Goal: Transaction & Acquisition: Purchase product/service

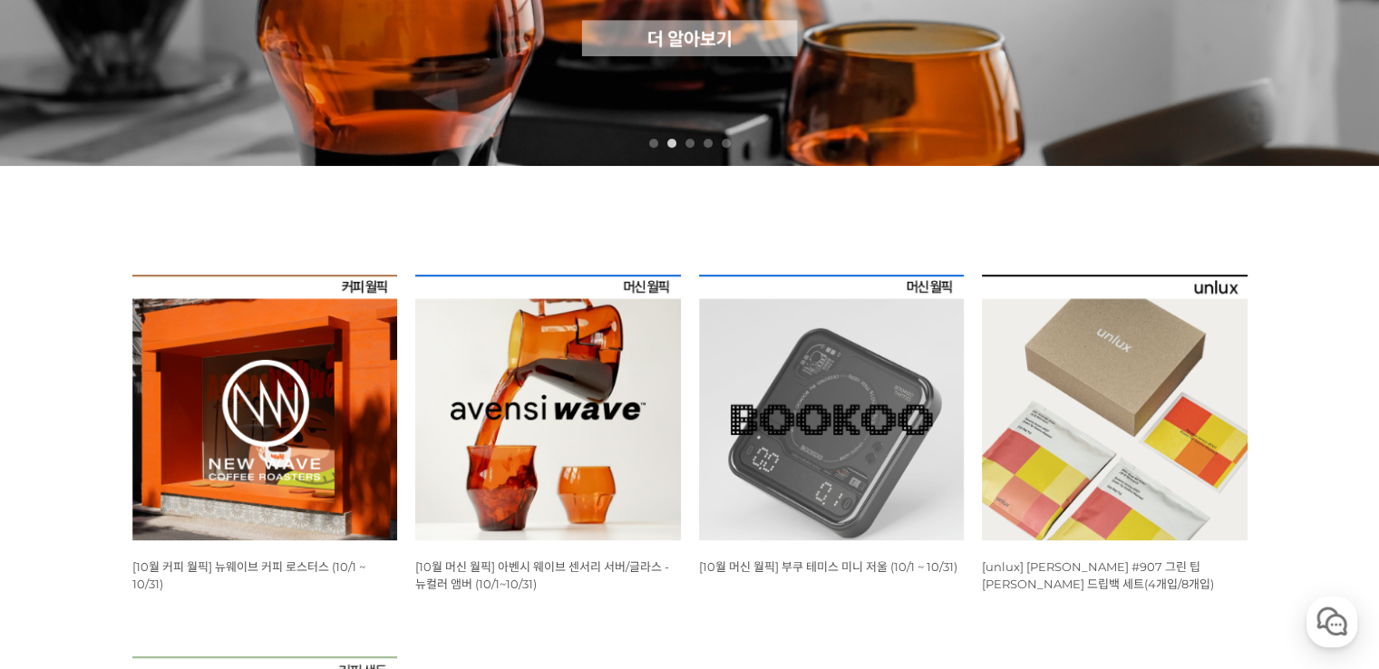
scroll to position [435, 0]
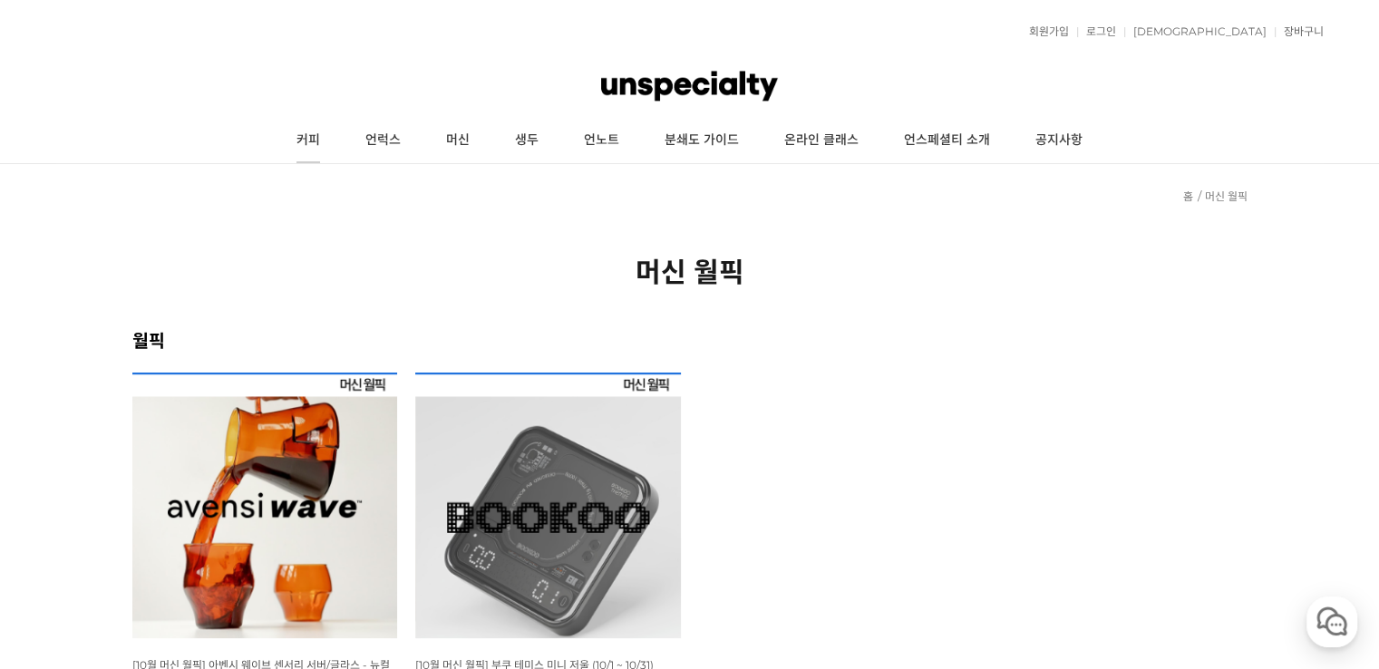
click at [320, 141] on link "커피" at bounding box center [308, 140] width 69 height 45
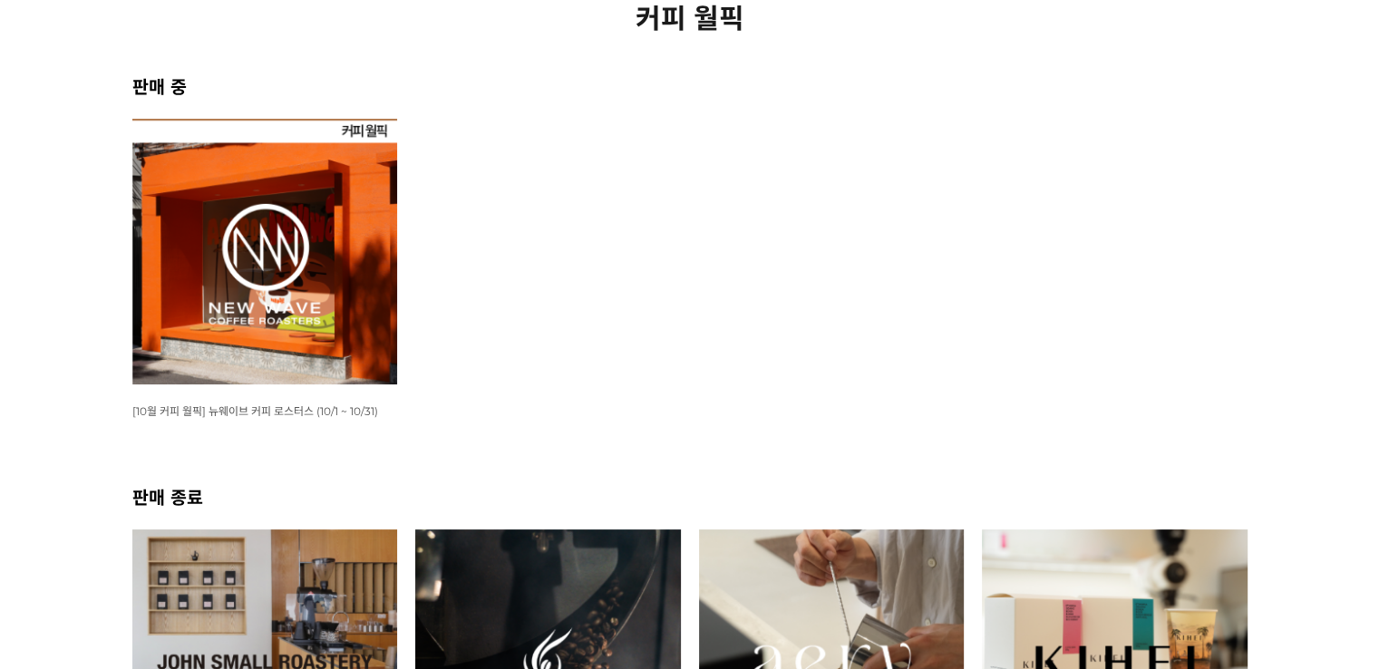
scroll to position [254, 0]
click at [311, 233] on img at bounding box center [265, 252] width 266 height 266
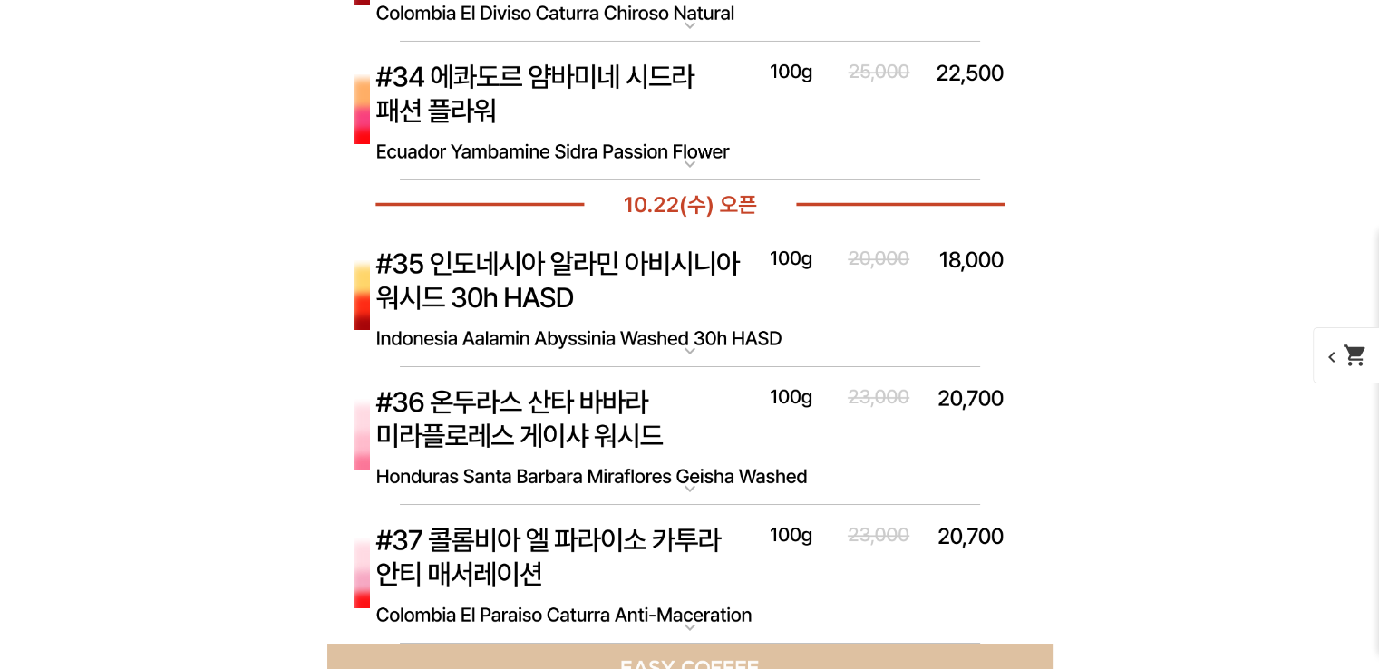
scroll to position [6602, 0]
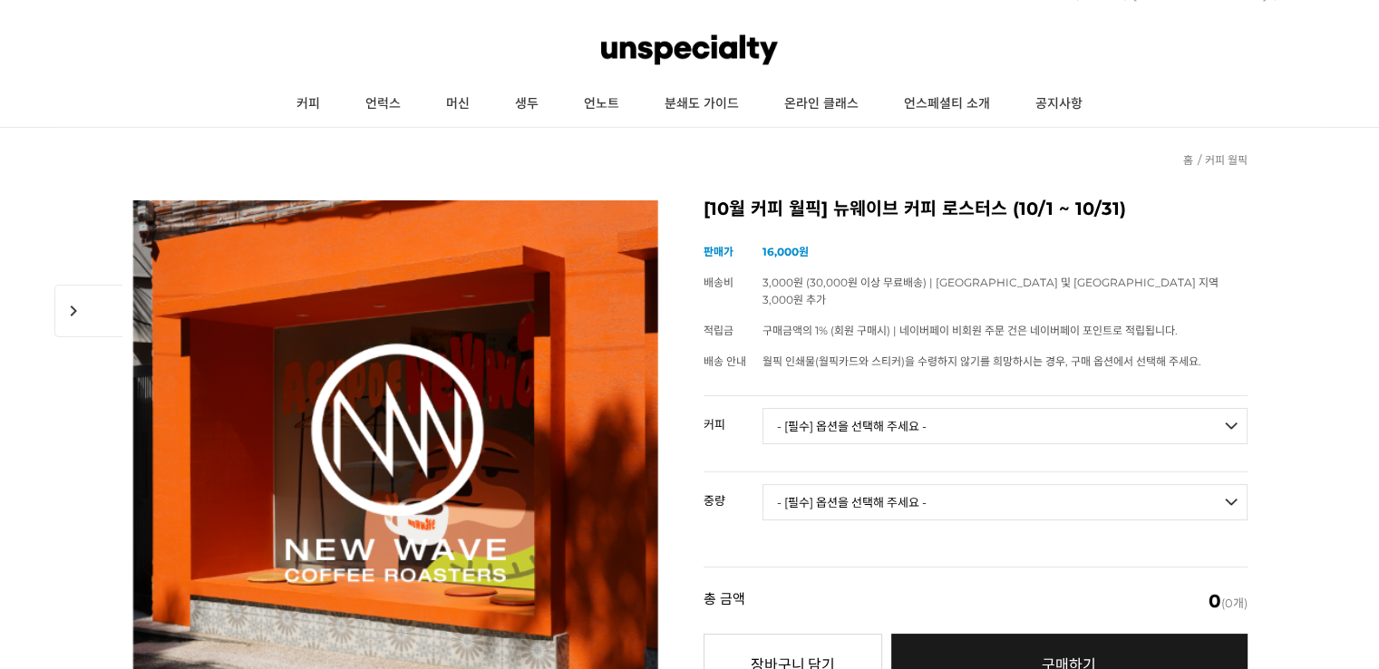
scroll to position [73, 0]
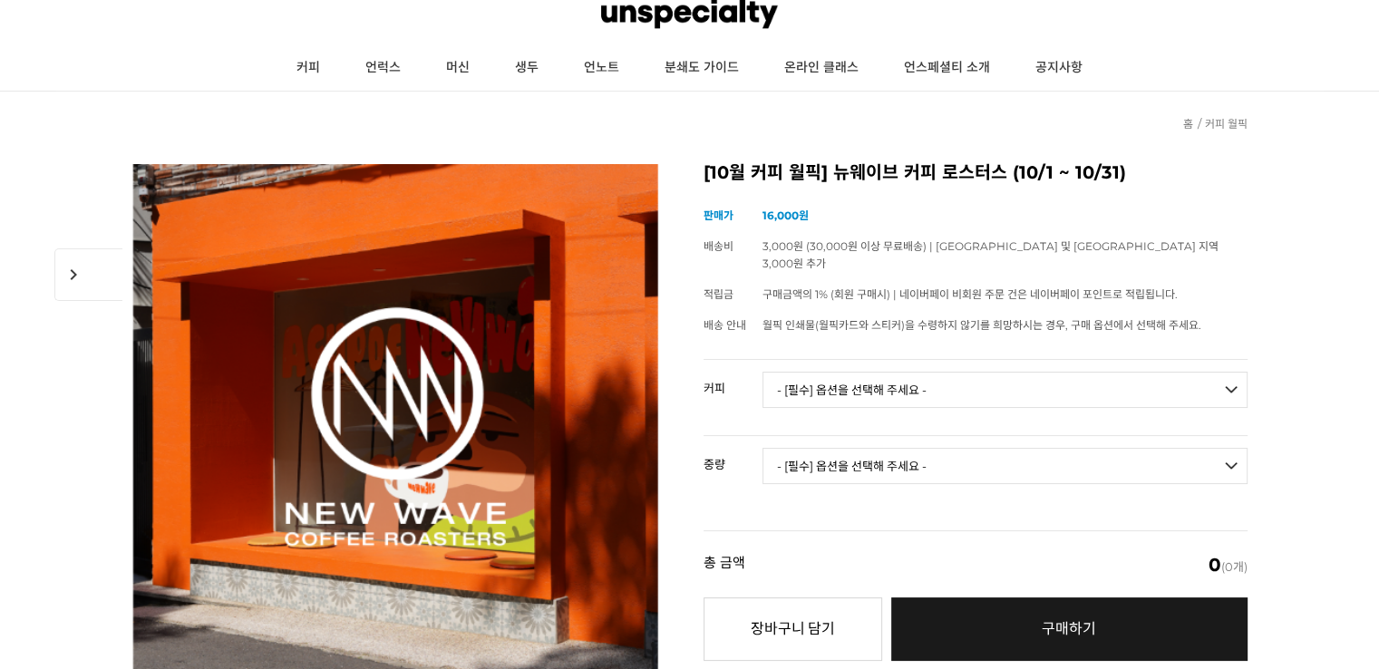
click at [1149, 372] on select "- [필수] 옵션을 선택해 주세요 - ------------------- 언스페셜티 분쇄도 가이드 종이 받기 (주문 1건당 최대 1개 제공) …" at bounding box center [1005, 390] width 485 height 36
click at [763, 372] on select "- [필수] 옵션을 선택해 주세요 - ------------------- 언스페셜티 분쇄도 가이드 종이 받기 (주문 1건당 최대 1개 제공) …" at bounding box center [1005, 390] width 485 height 36
select select "언스페셜티 분쇄도 가이드 종이 받기 (주문 1건당 최대 1개 제공)"
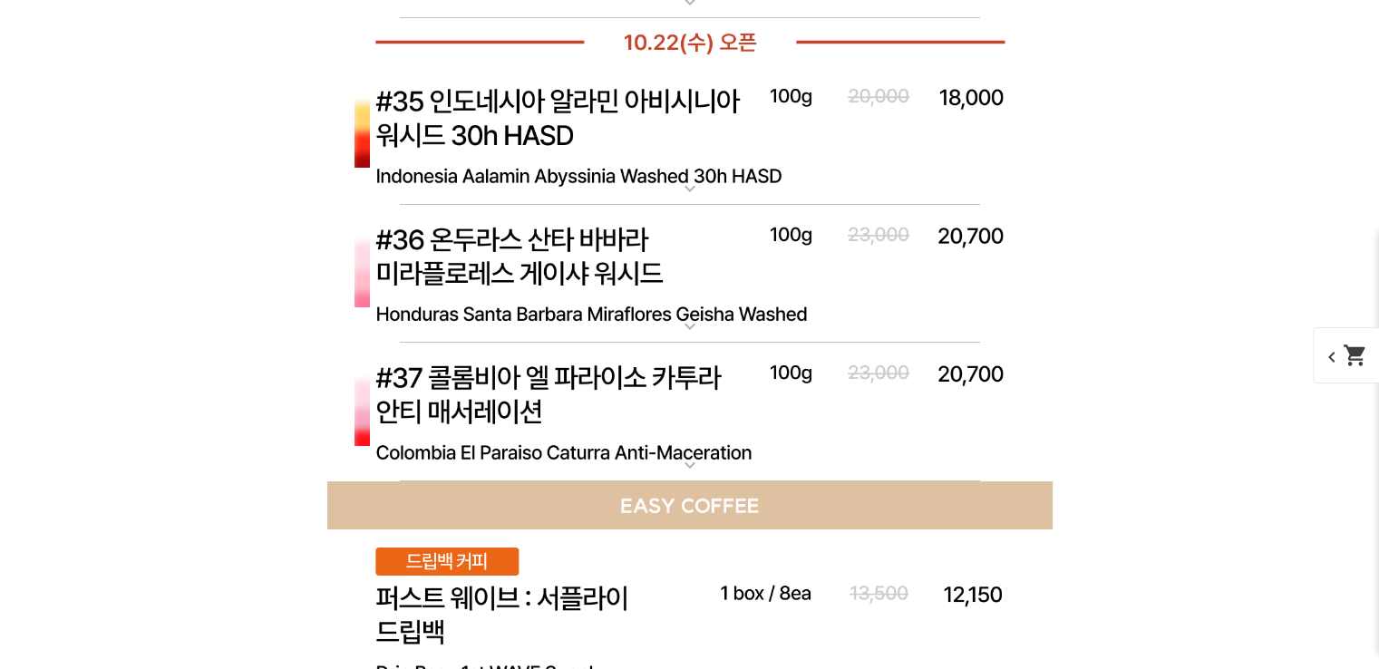
scroll to position [6672, 0]
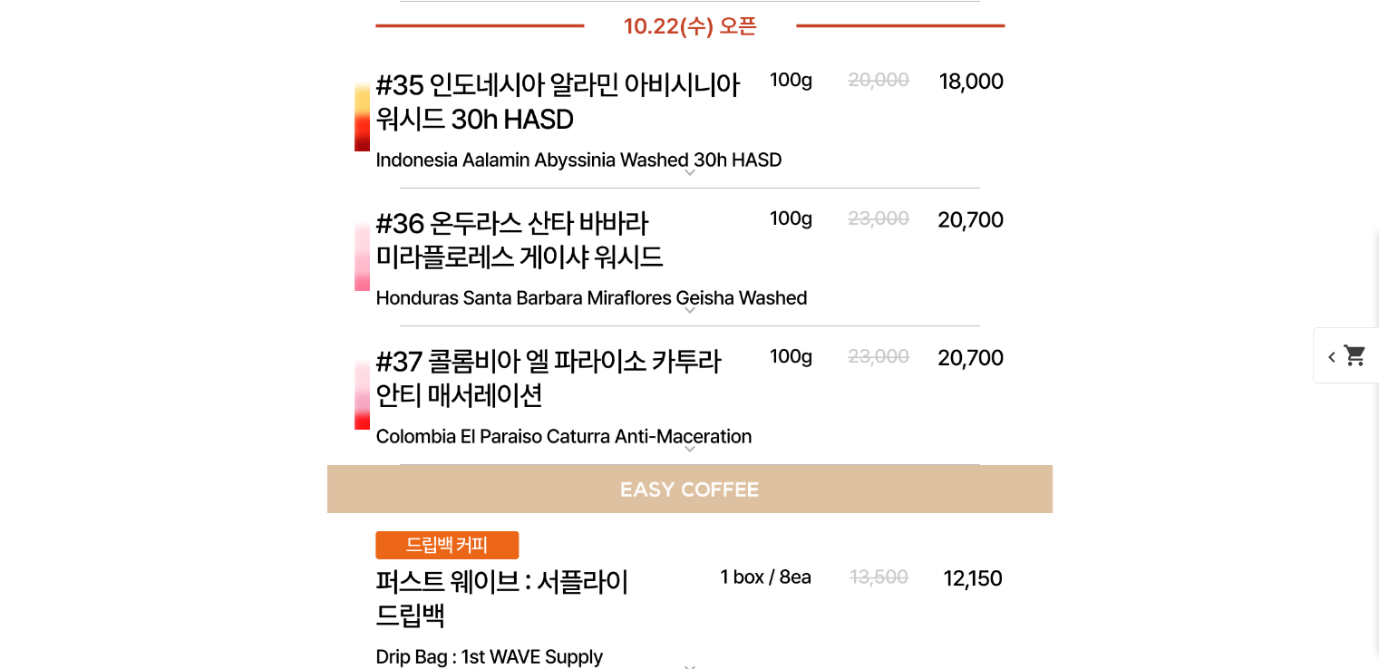
click at [687, 175] on mat-icon "expand_more" at bounding box center [690, 172] width 36 height 22
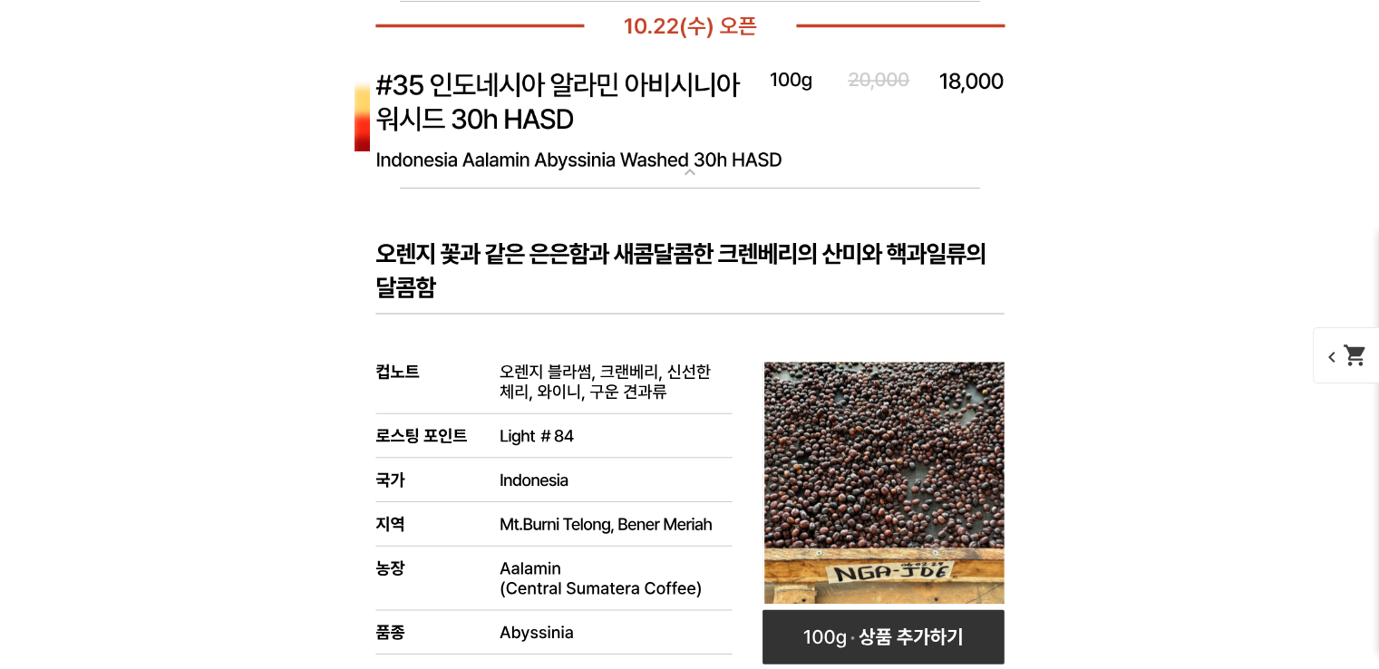
click at [687, 175] on mat-icon "expand_more" at bounding box center [690, 172] width 36 height 22
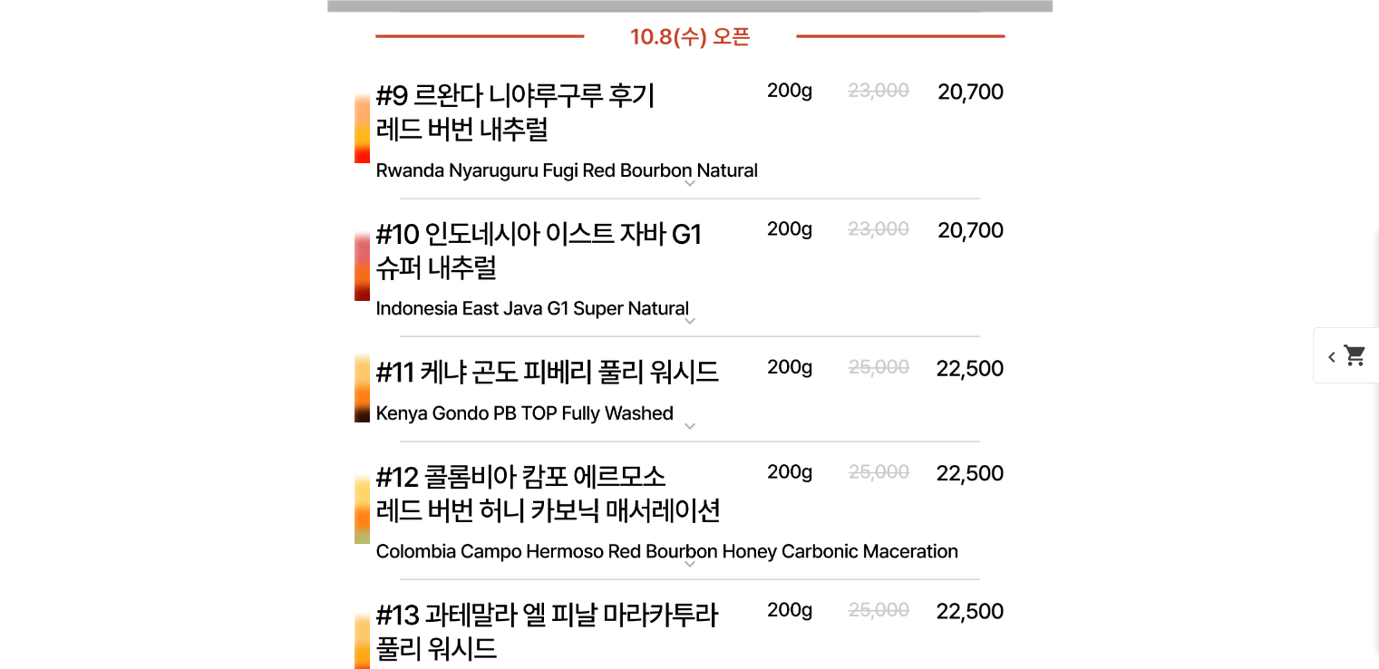
scroll to position [3697, 0]
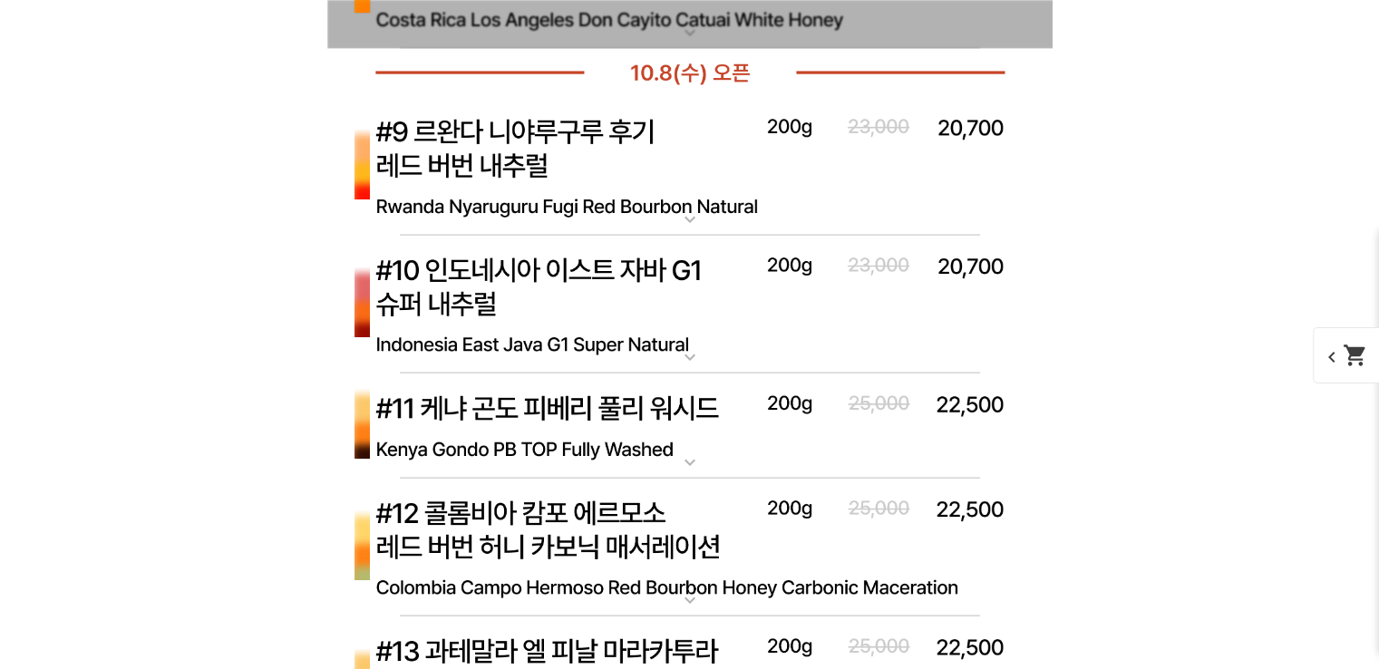
click at [700, 205] on img at bounding box center [690, 167] width 726 height 140
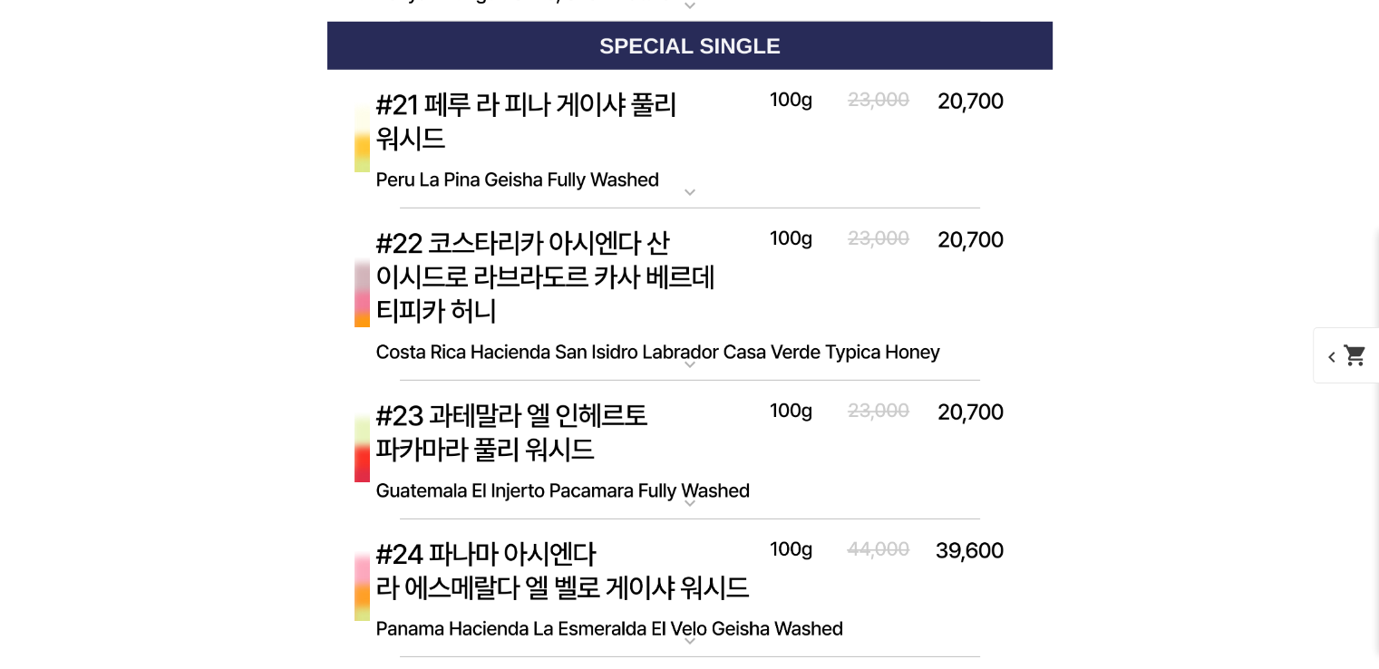
scroll to position [6200, 0]
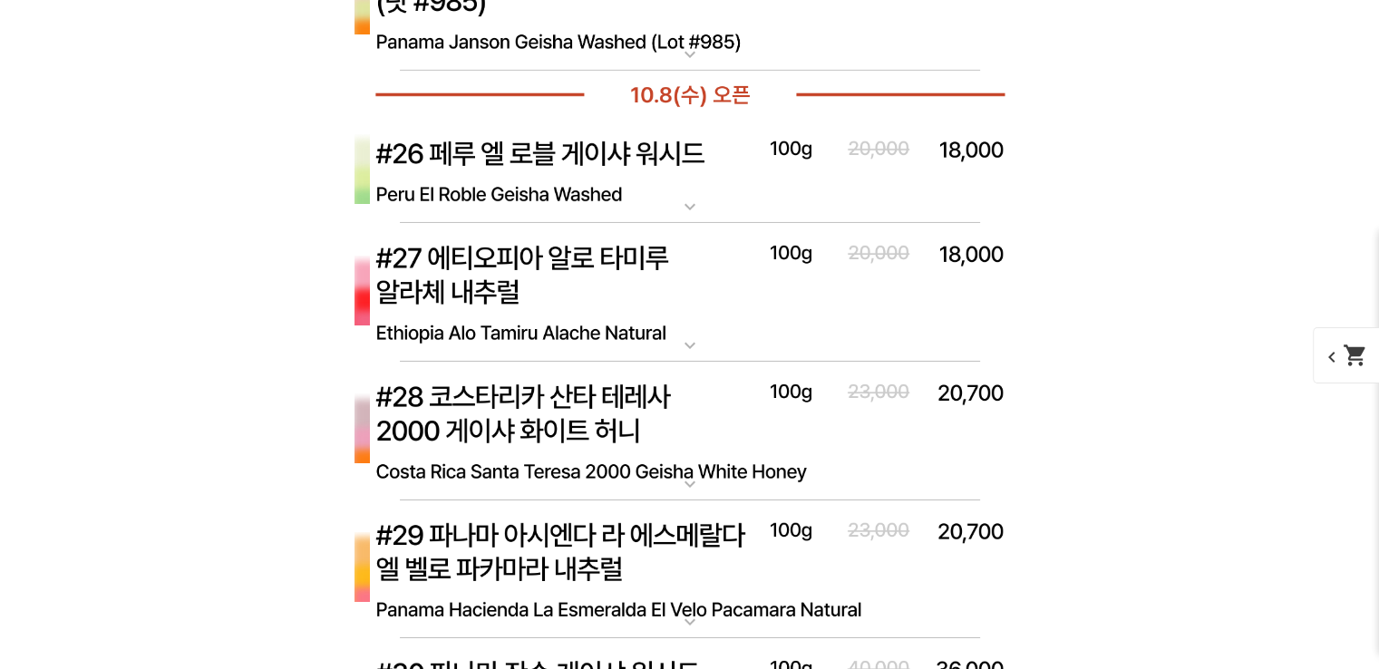
click at [657, 176] on img at bounding box center [690, 171] width 726 height 105
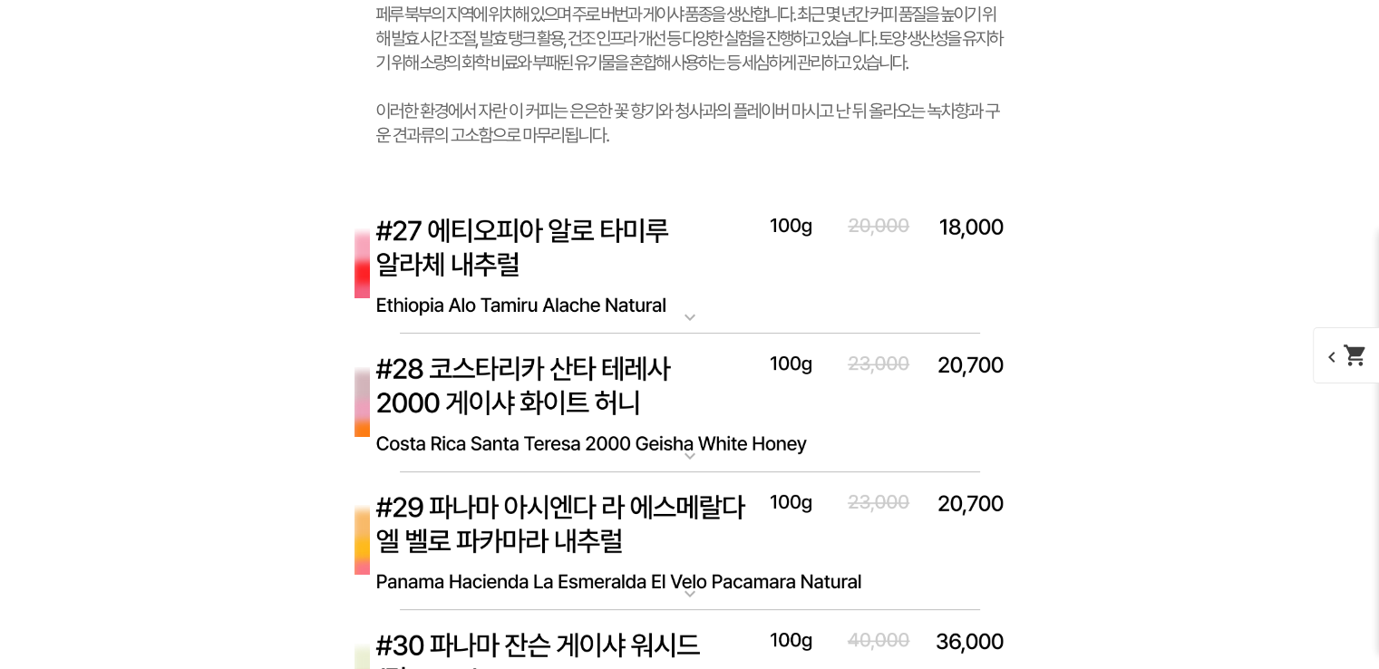
scroll to position [7180, 0]
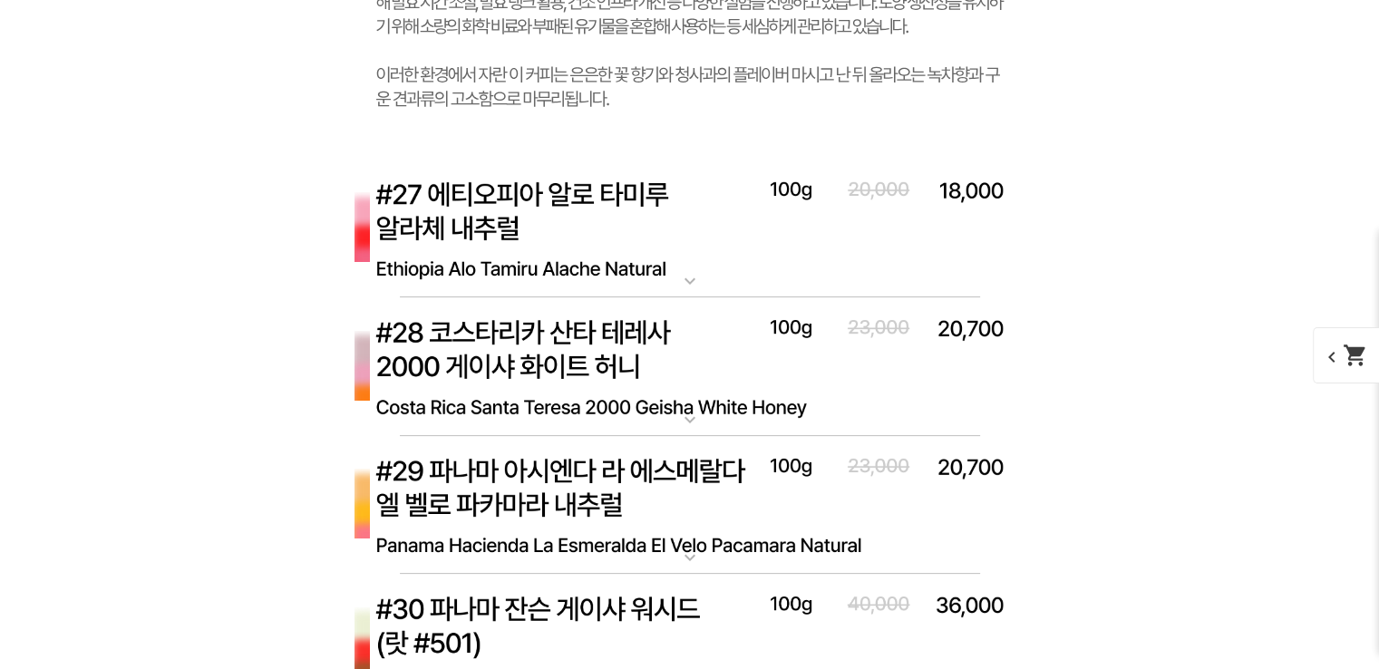
click at [541, 233] on img at bounding box center [690, 230] width 726 height 140
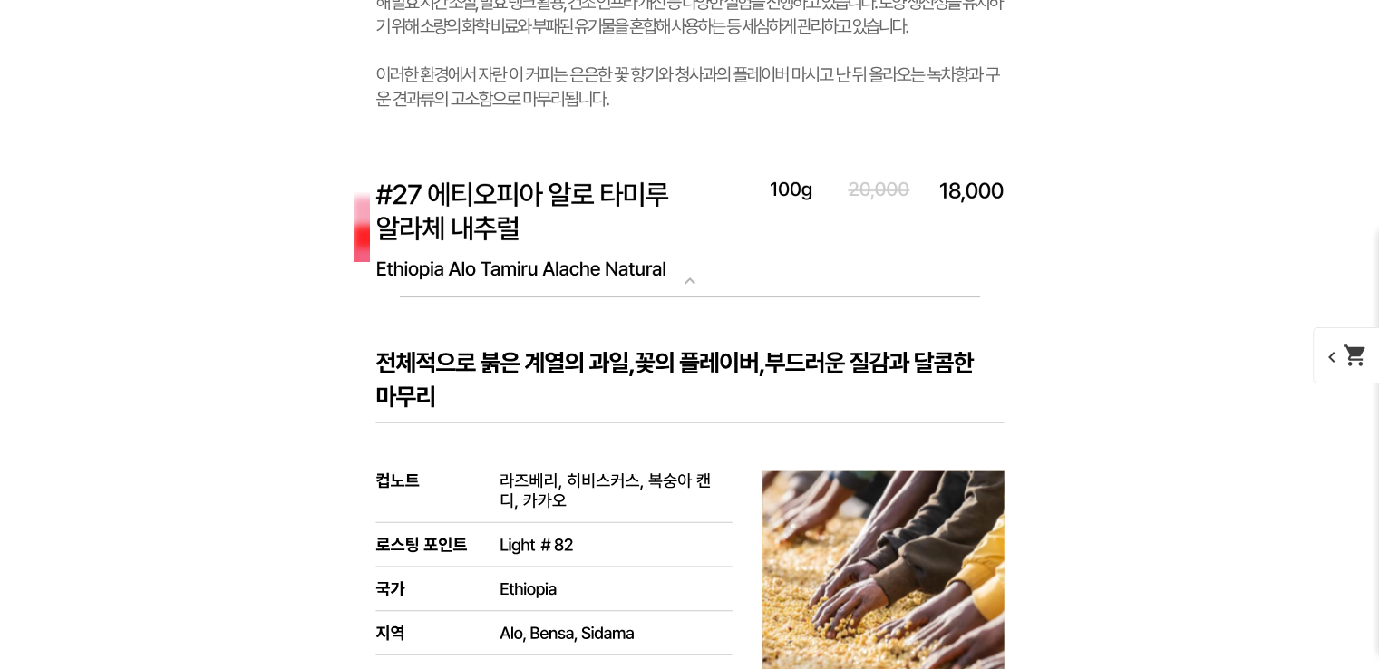
click at [541, 233] on img at bounding box center [690, 230] width 726 height 140
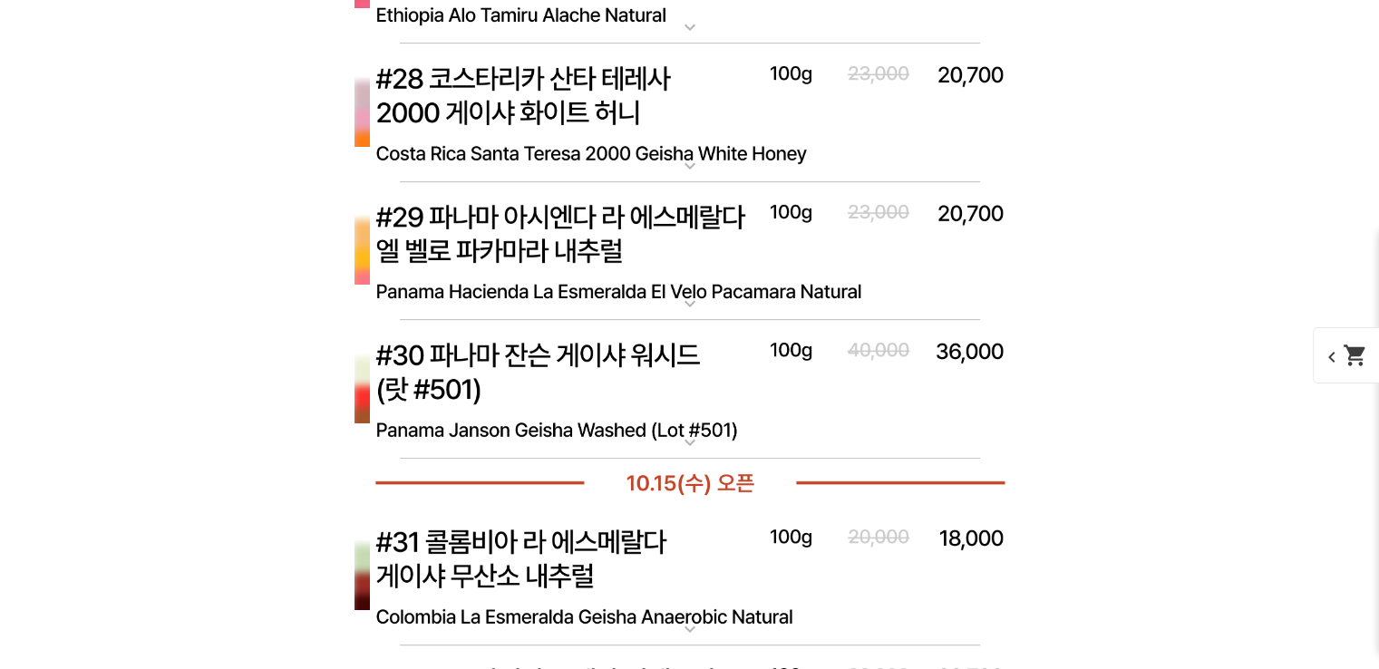
scroll to position [7470, 0]
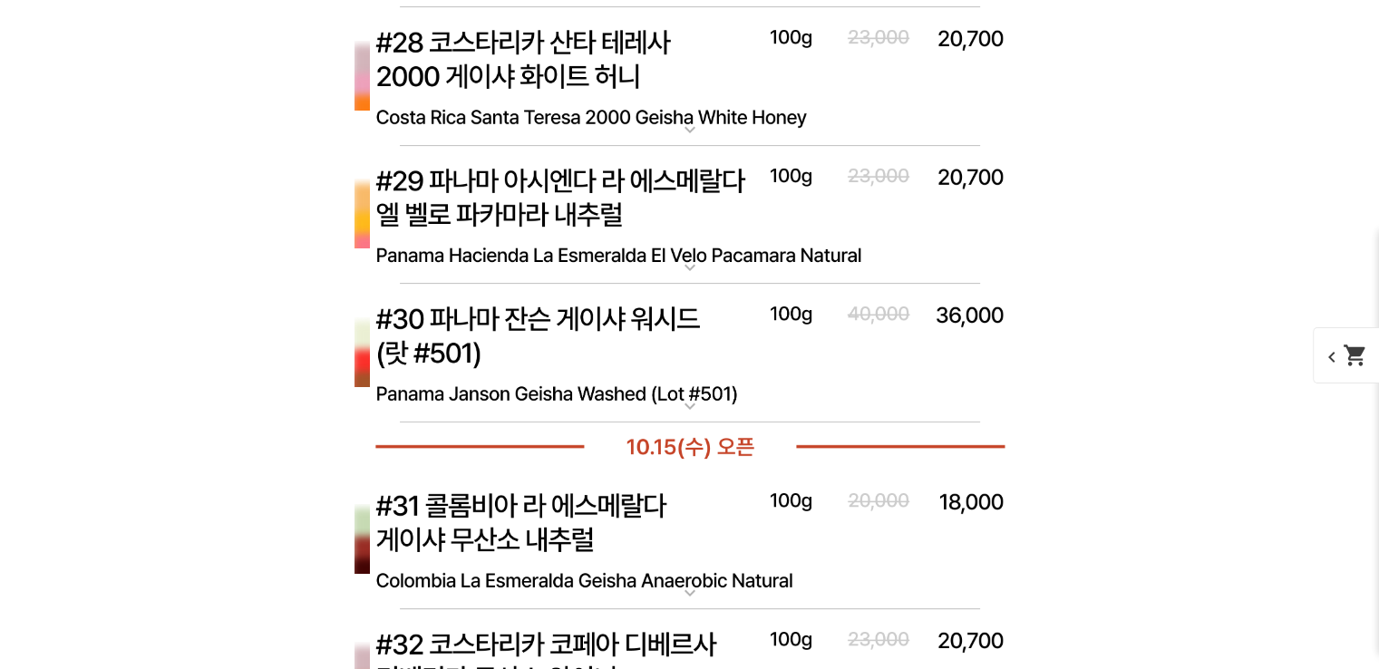
click at [631, 346] on img at bounding box center [690, 354] width 726 height 140
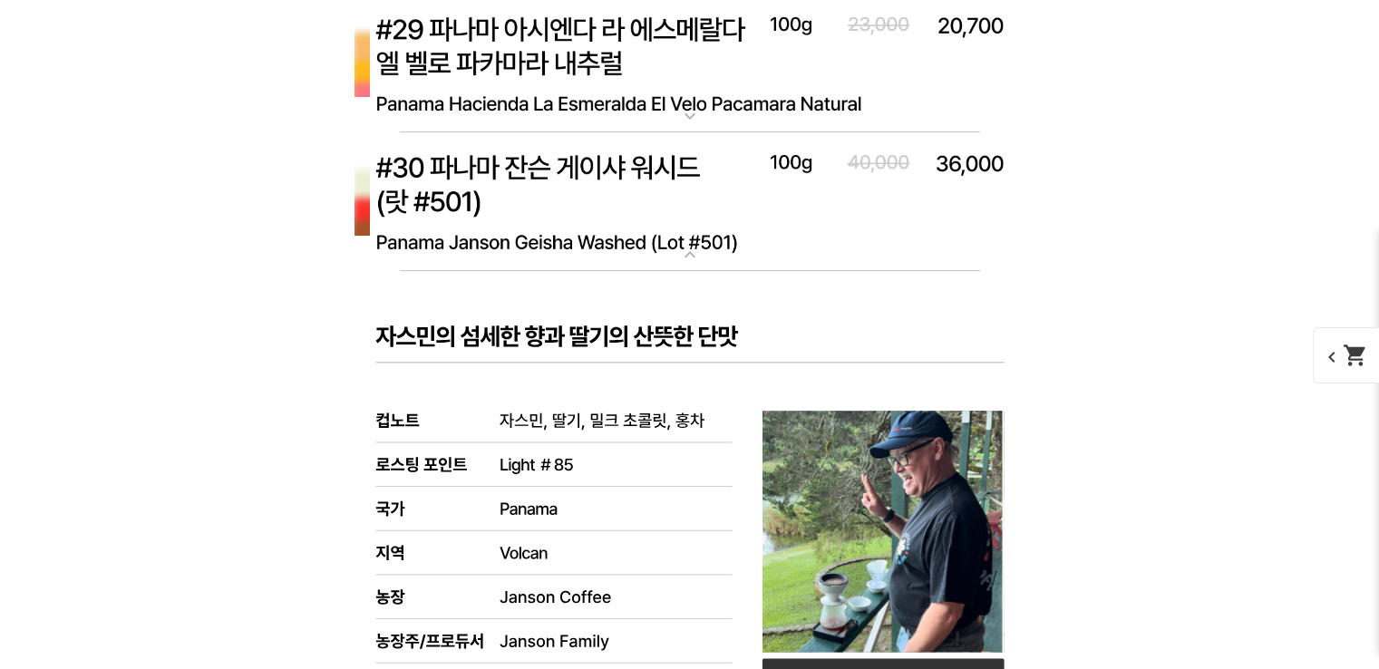
scroll to position [7615, 0]
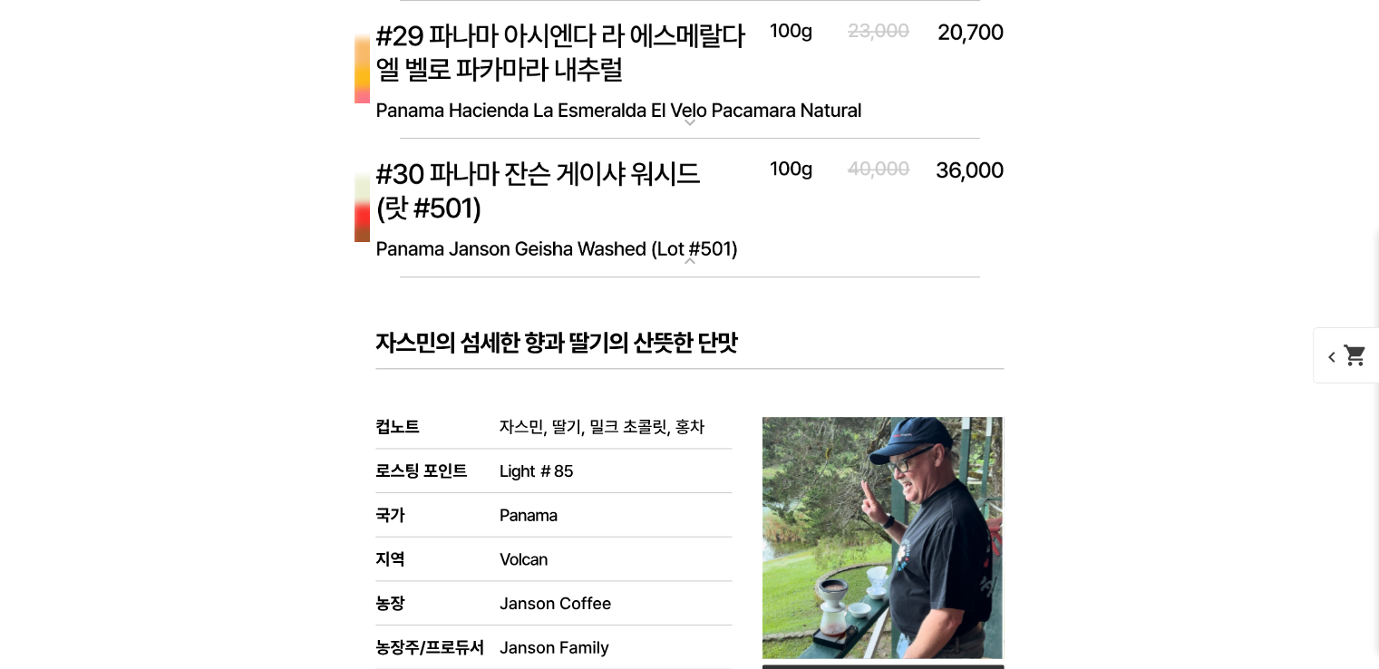
click at [694, 219] on img at bounding box center [690, 209] width 726 height 140
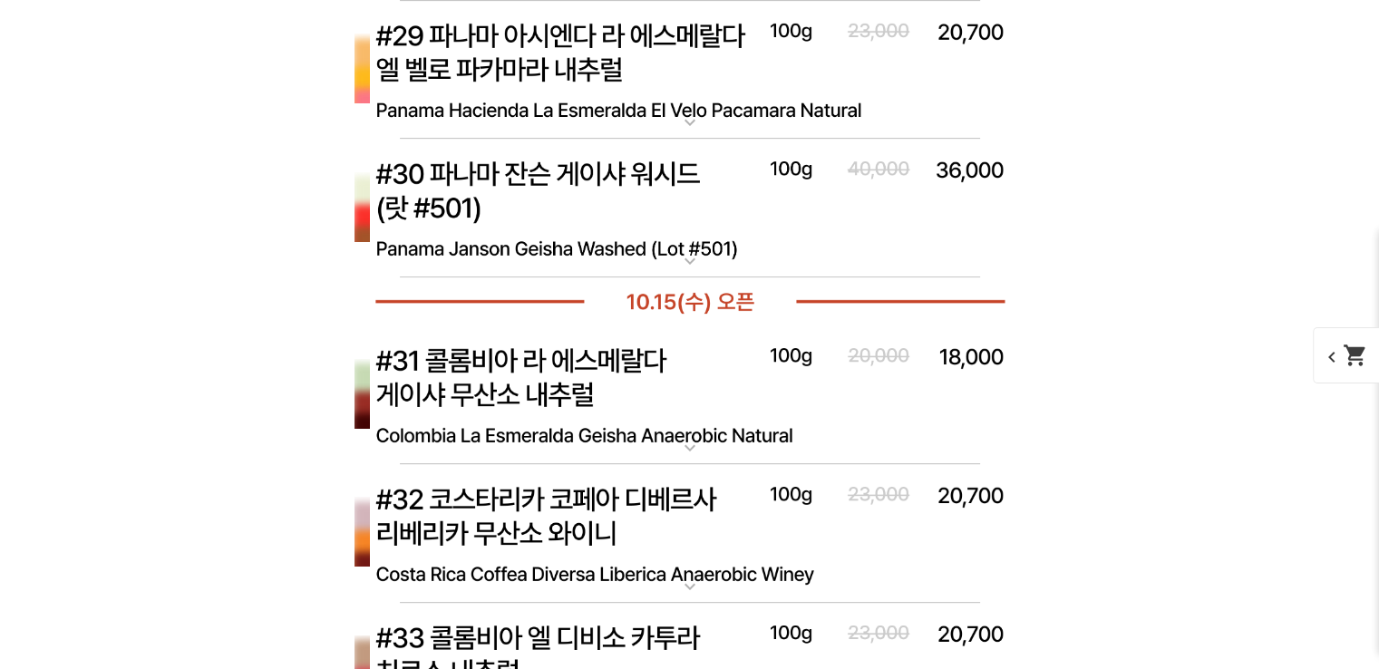
click at [725, 117] on img at bounding box center [690, 71] width 726 height 140
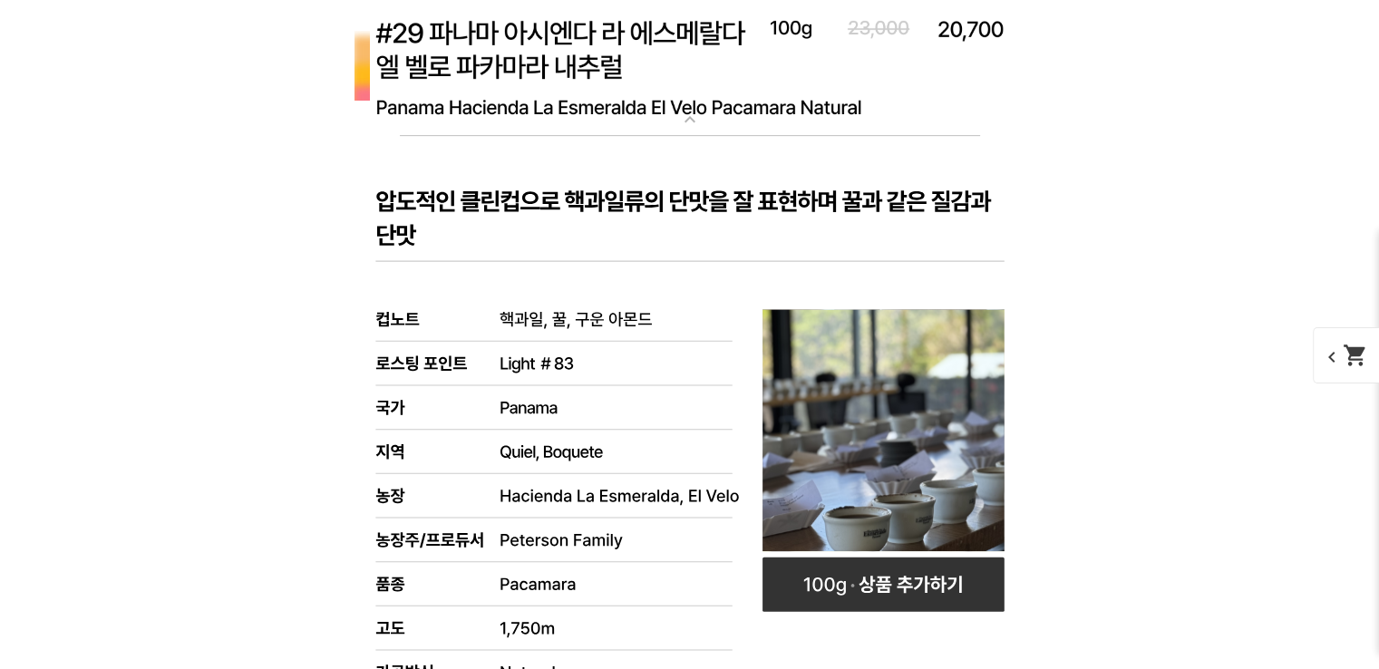
scroll to position [7579, 0]
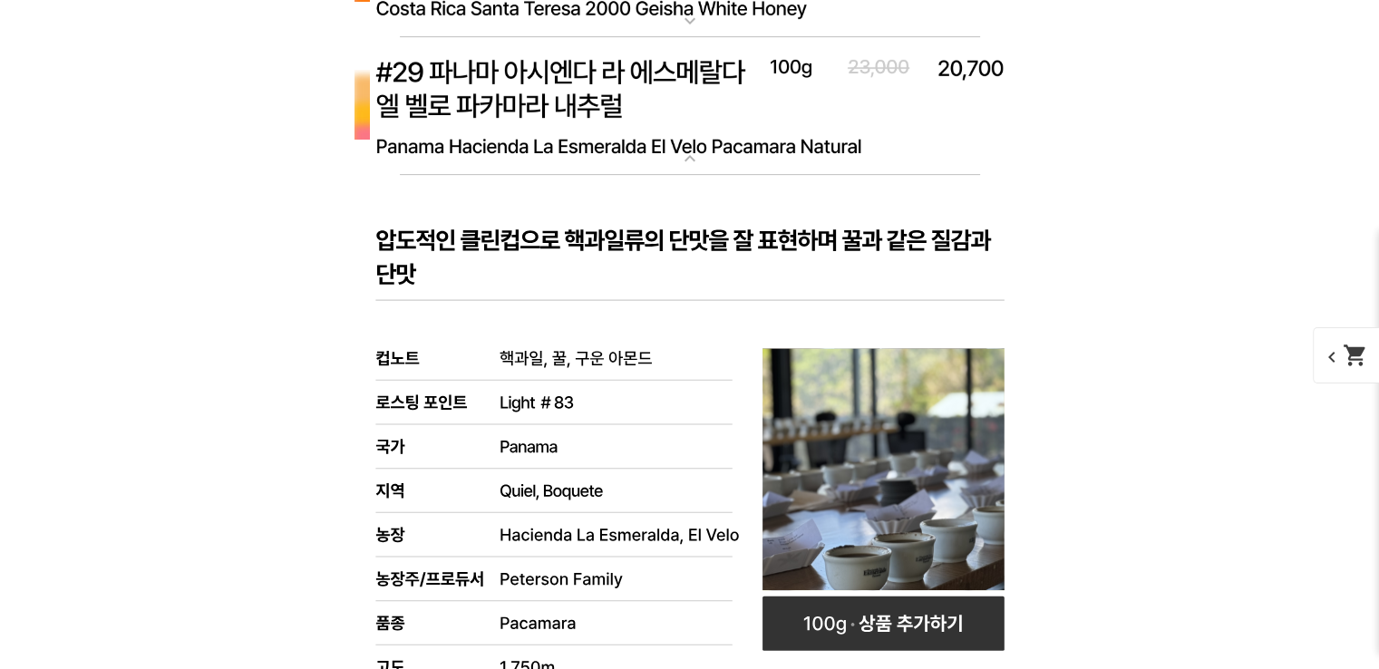
click at [653, 241] on rect at bounding box center [690, 671] width 726 height 992
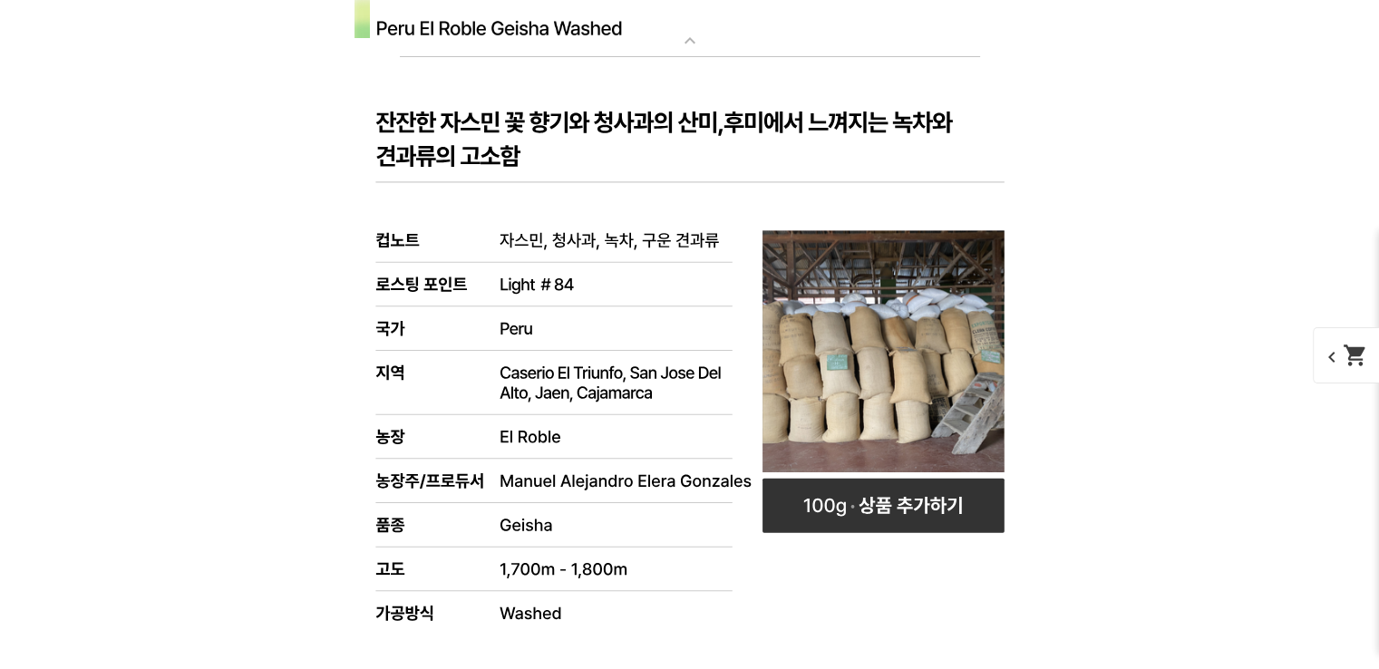
scroll to position [6345, 0]
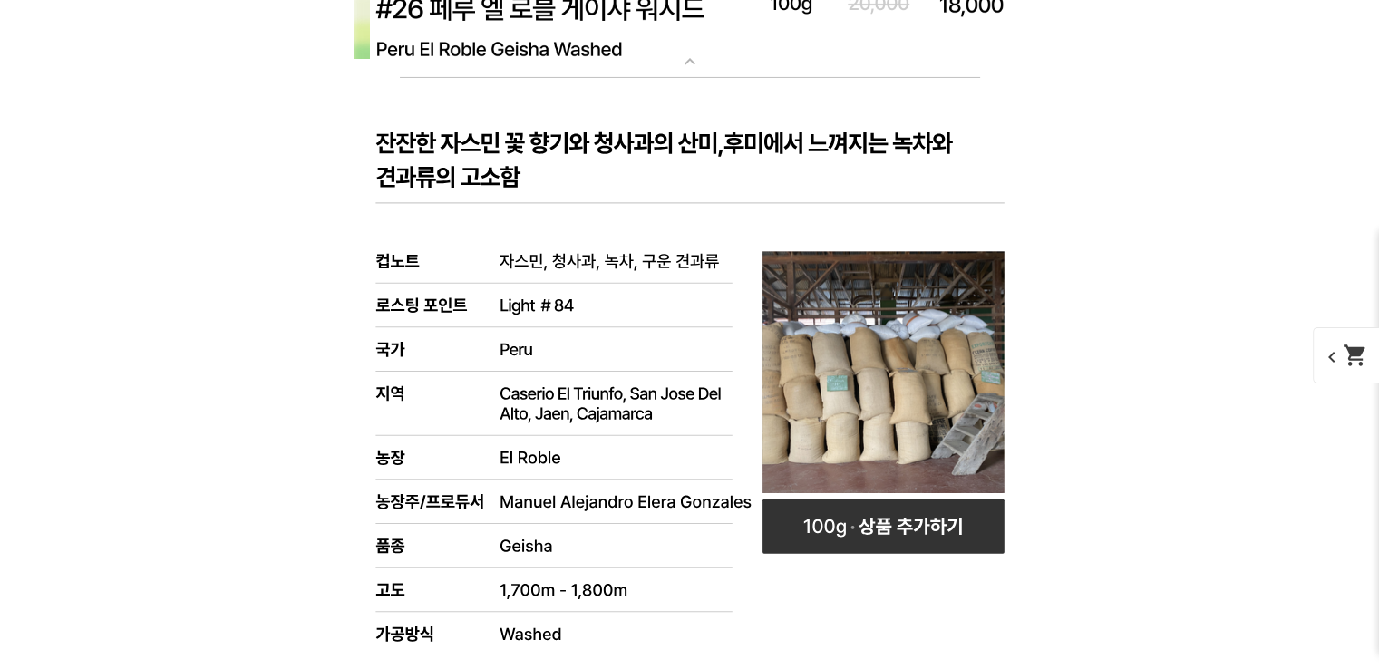
click at [800, 135] on rect at bounding box center [690, 535] width 726 height 915
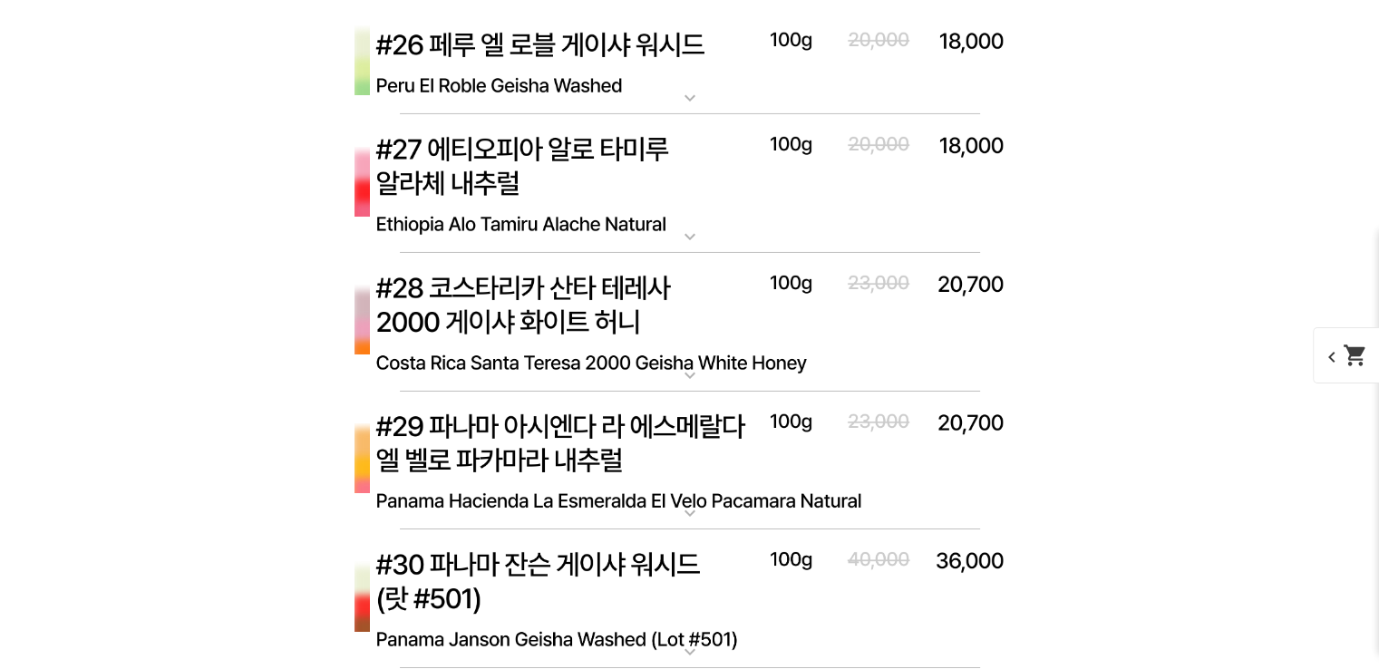
scroll to position [6273, 0]
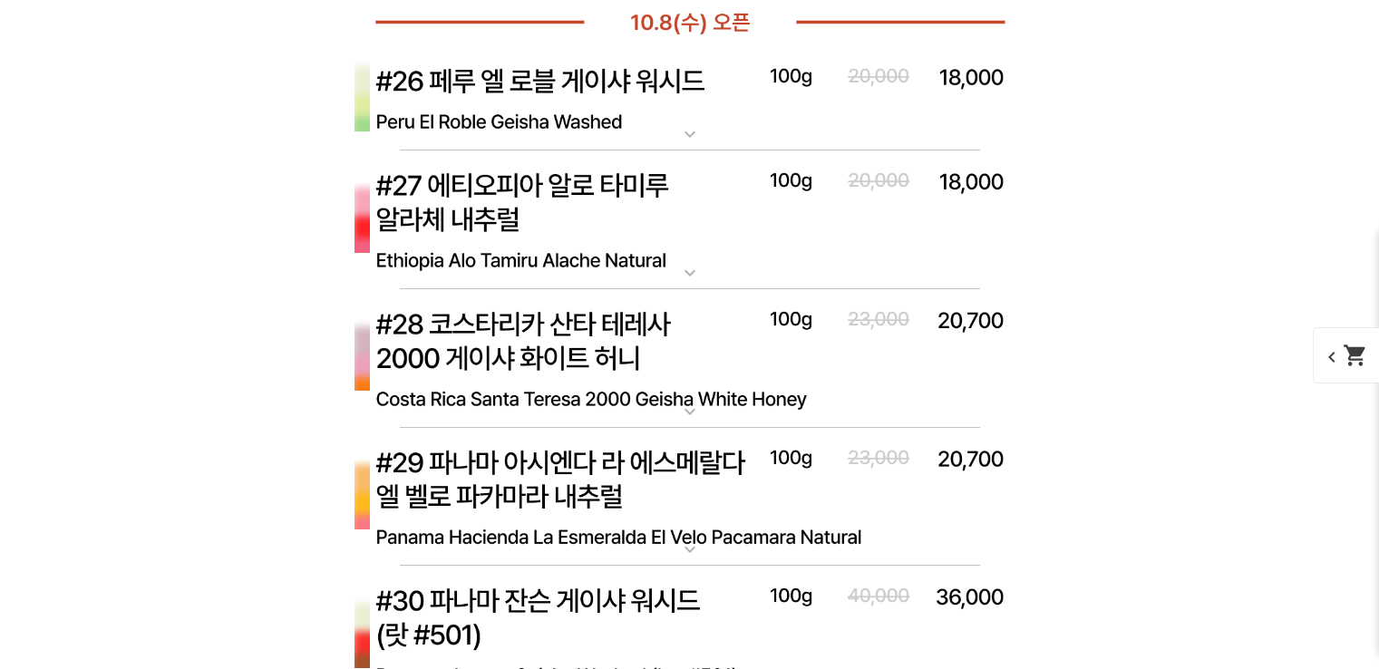
click at [784, 116] on img at bounding box center [690, 98] width 726 height 105
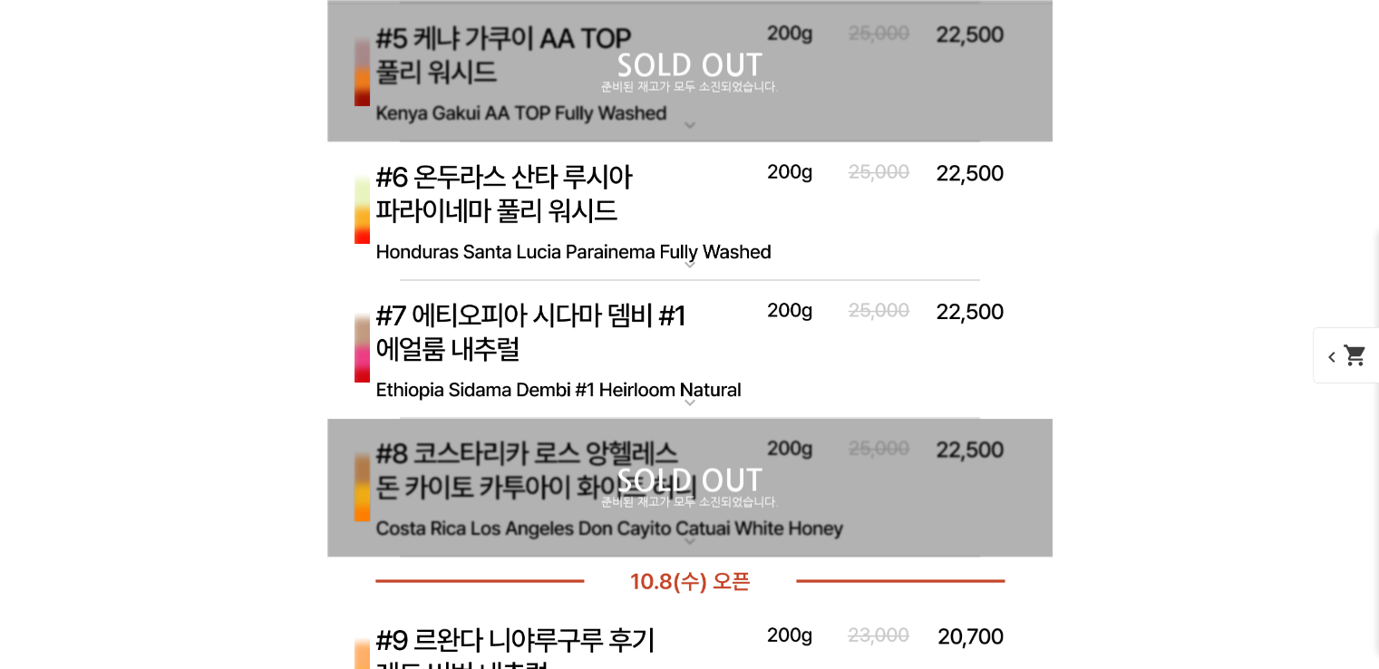
scroll to position [3552, 0]
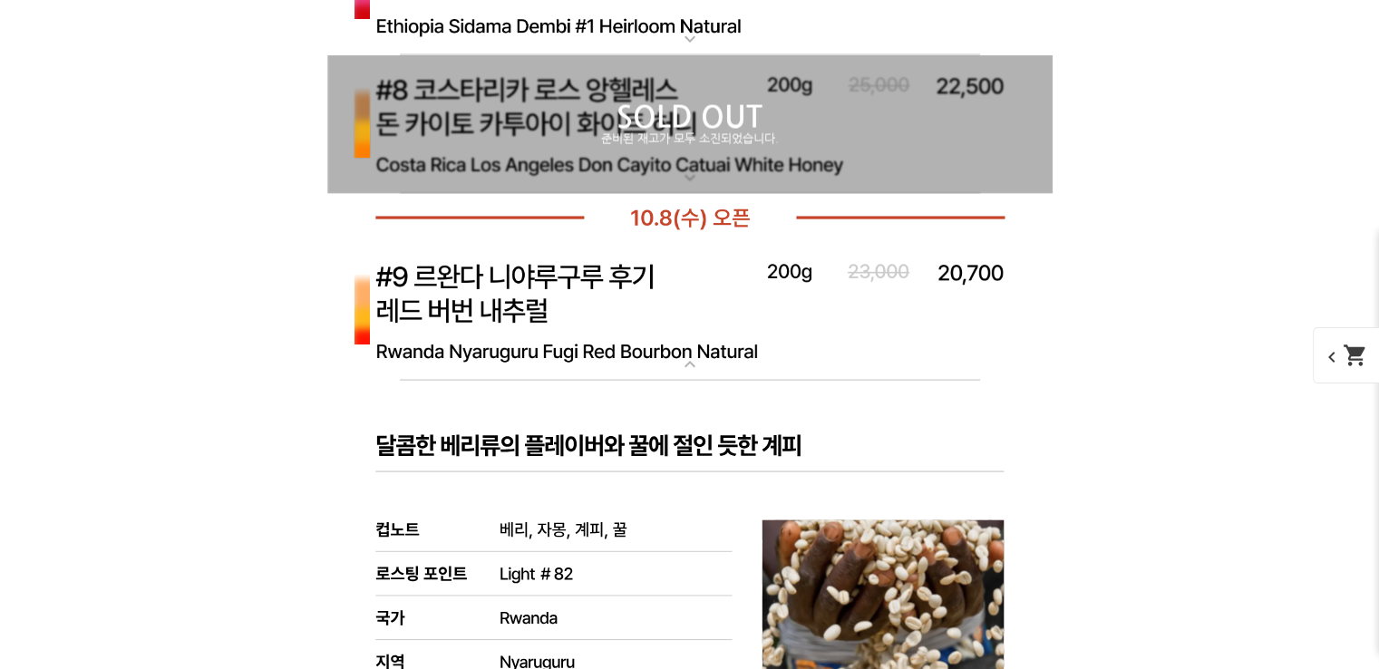
click at [784, 110] on p "SOLD OUT" at bounding box center [690, 117] width 726 height 29
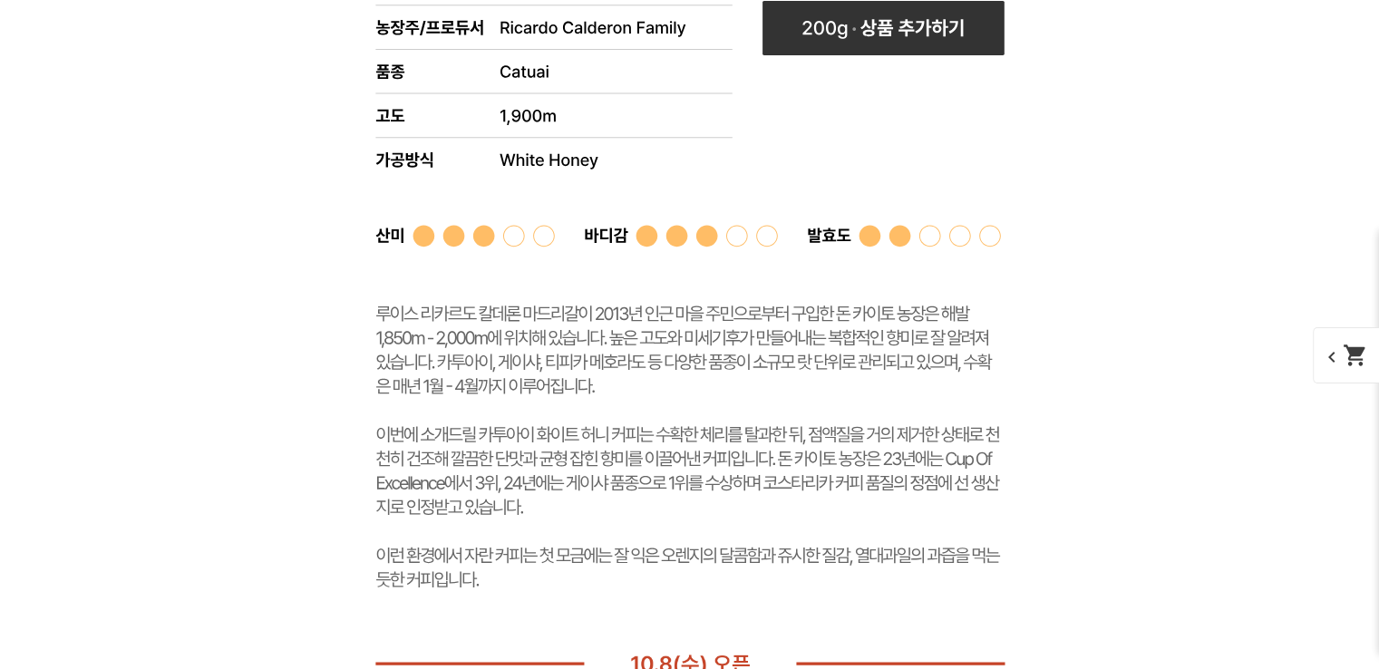
scroll to position [3589, 0]
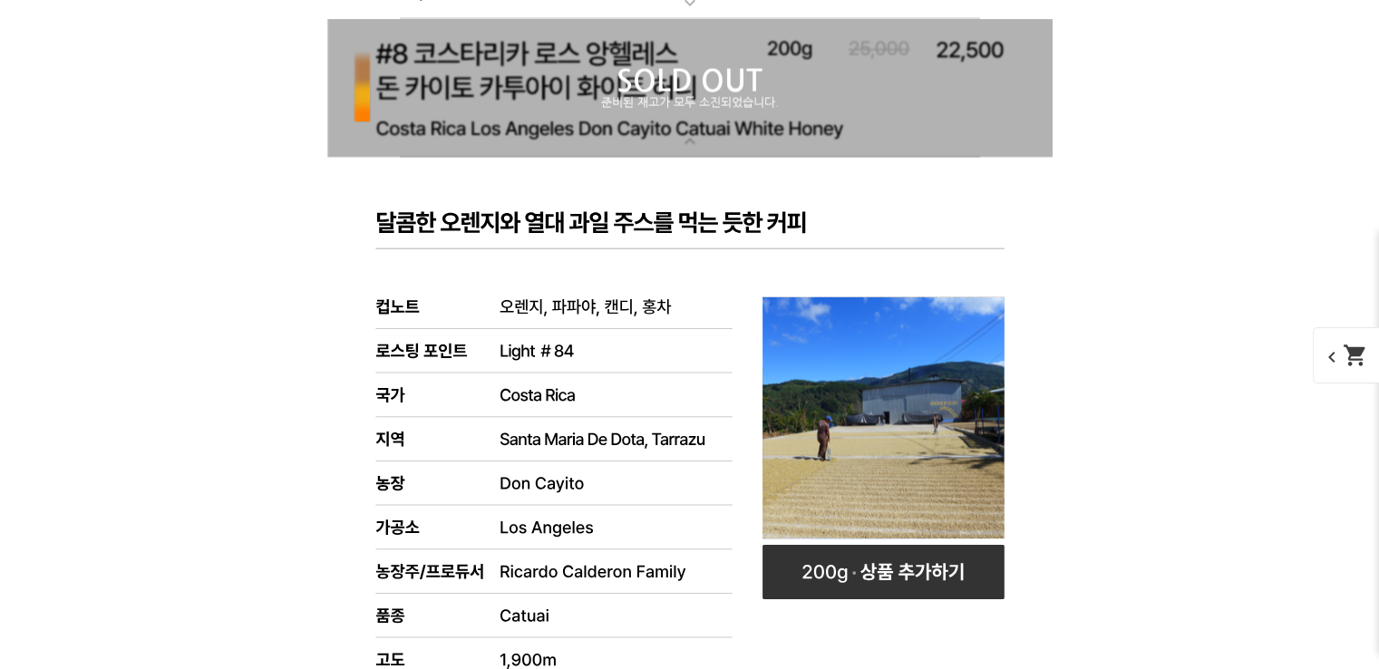
click at [787, 91] on p "SOLD OUT" at bounding box center [690, 81] width 726 height 29
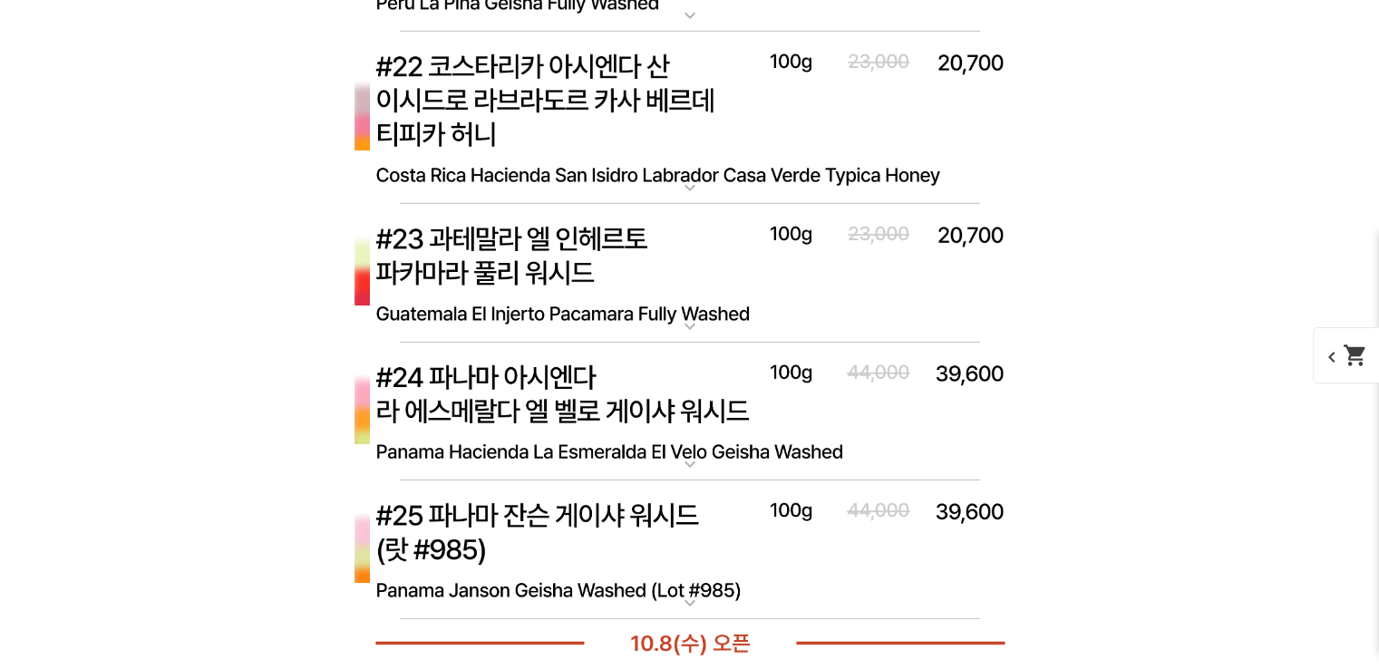
scroll to position [5656, 0]
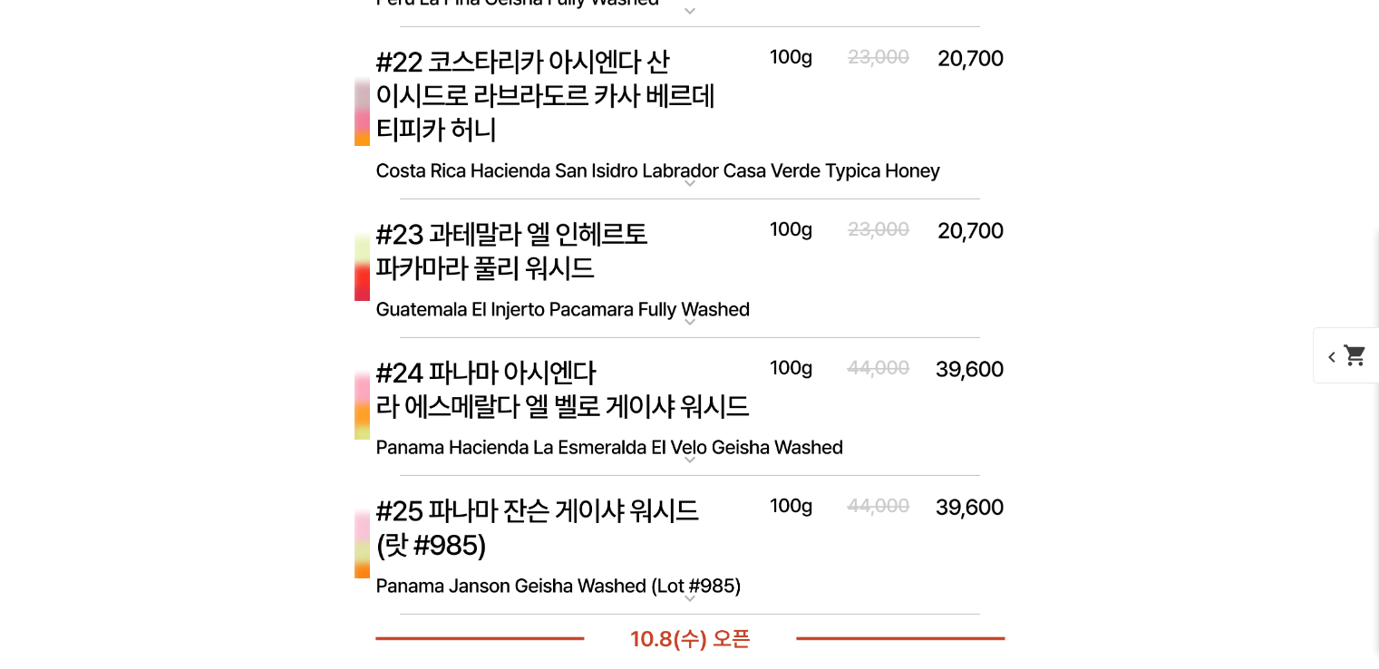
click at [787, 91] on img at bounding box center [690, 113] width 726 height 173
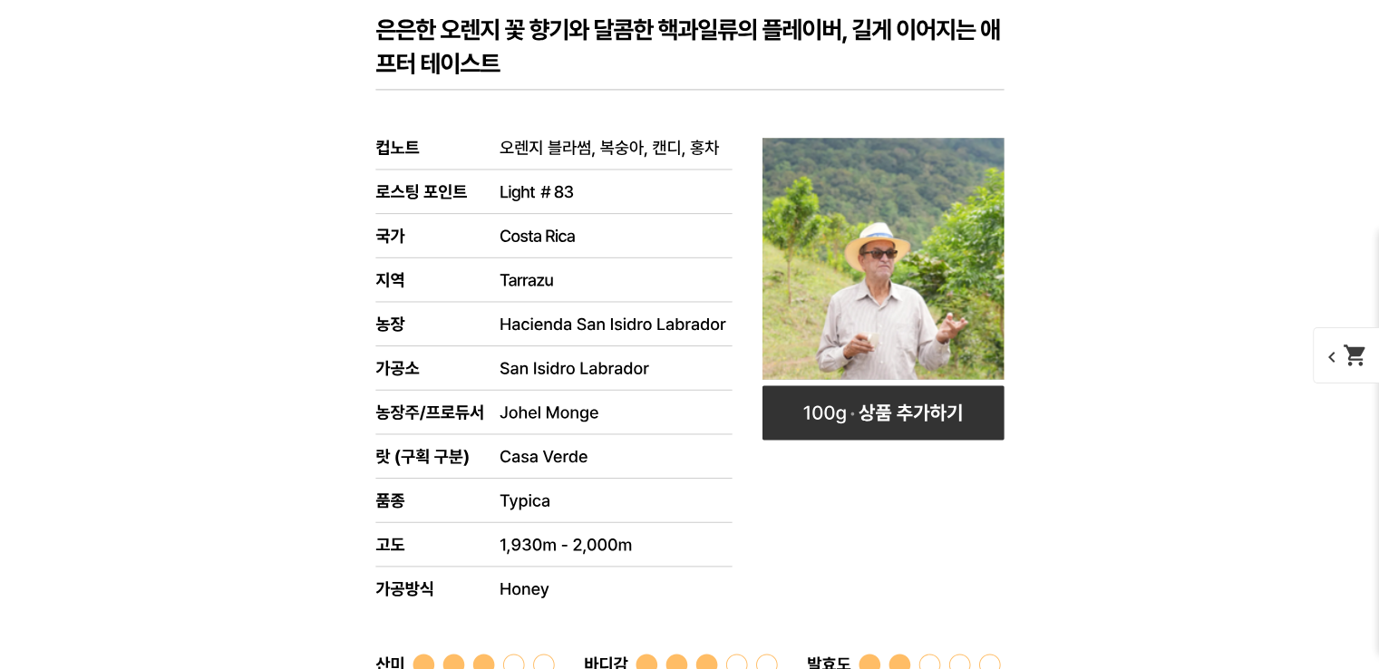
scroll to position [5765, 0]
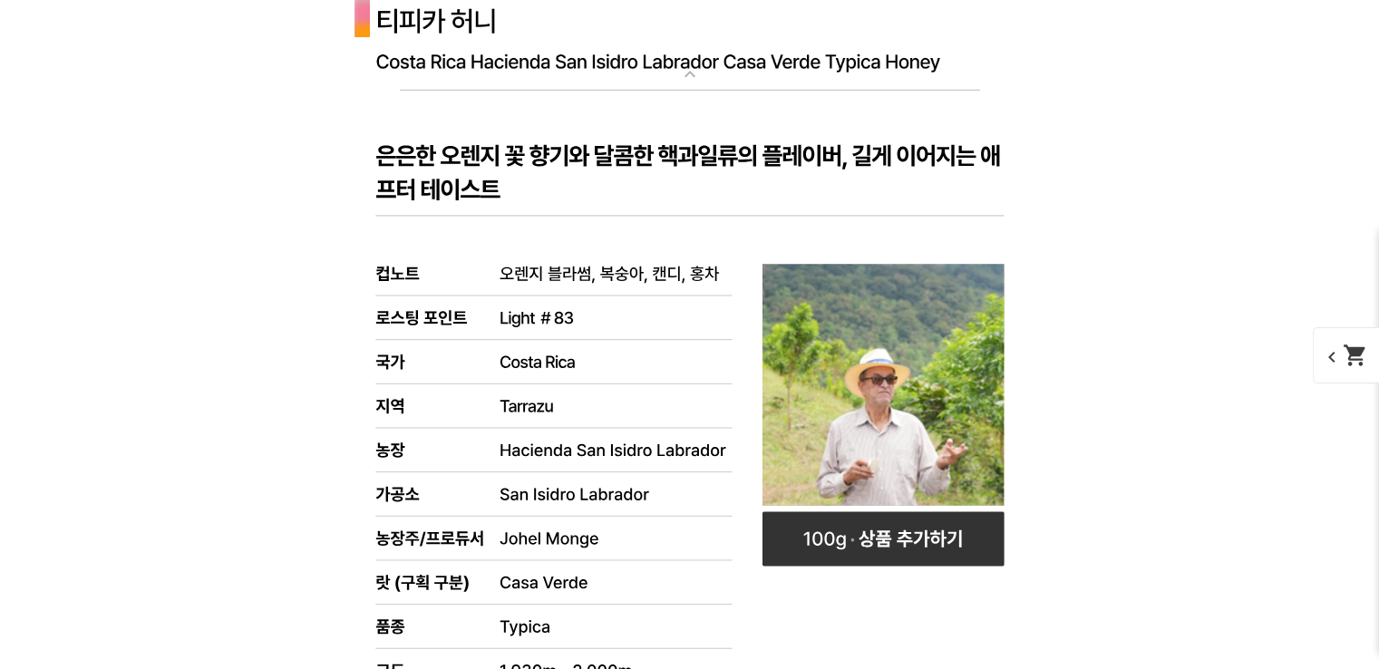
click at [808, 30] on img at bounding box center [690, 4] width 726 height 173
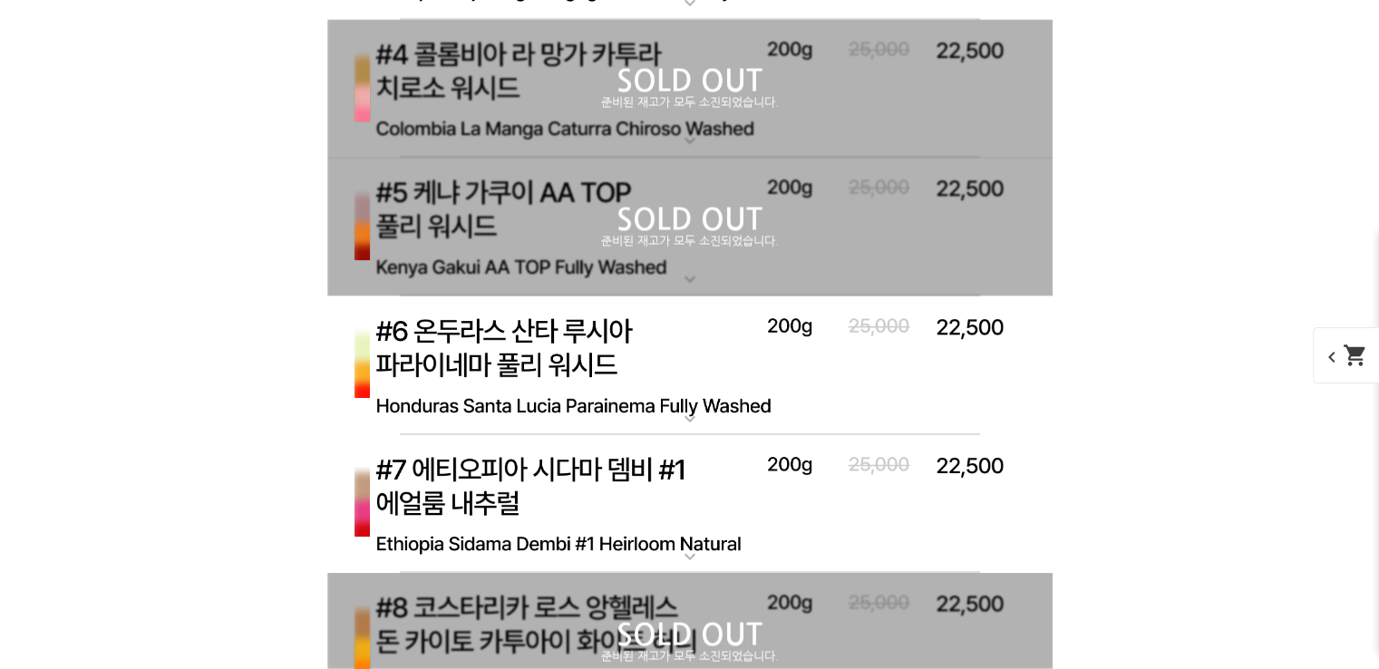
scroll to position [3081, 0]
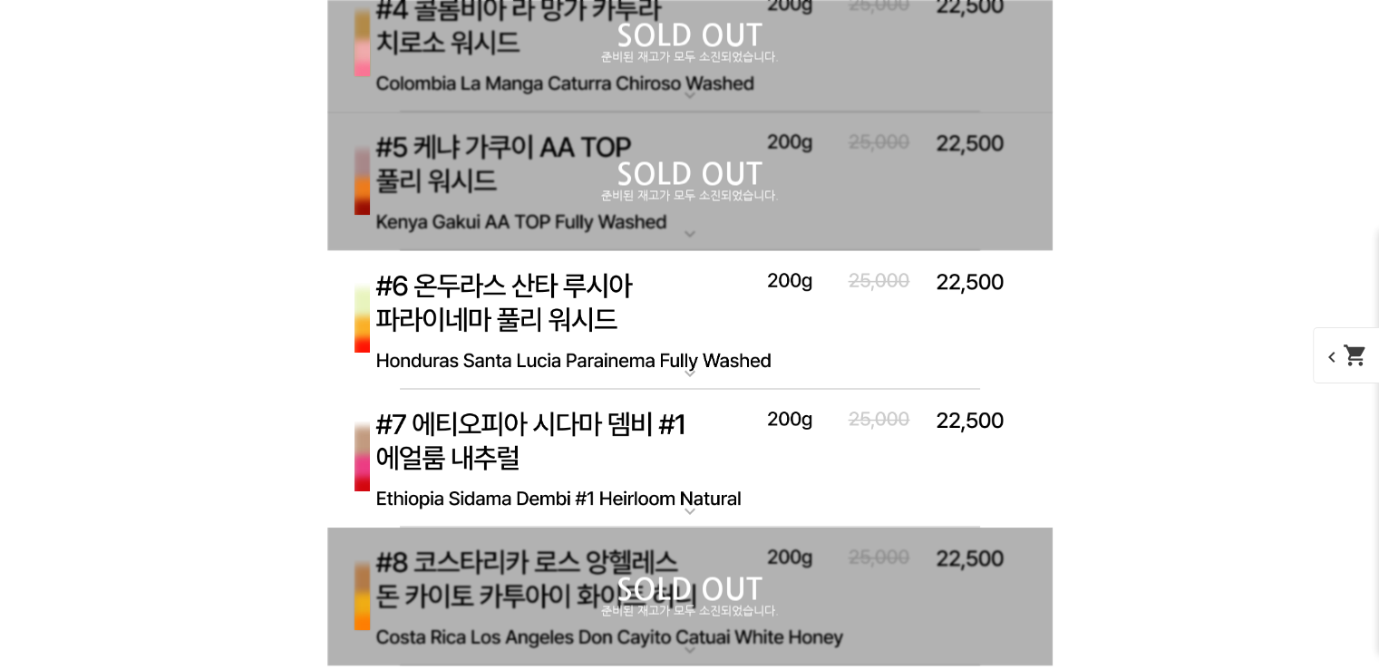
click at [702, 174] on p "SOLD OUT" at bounding box center [690, 174] width 726 height 29
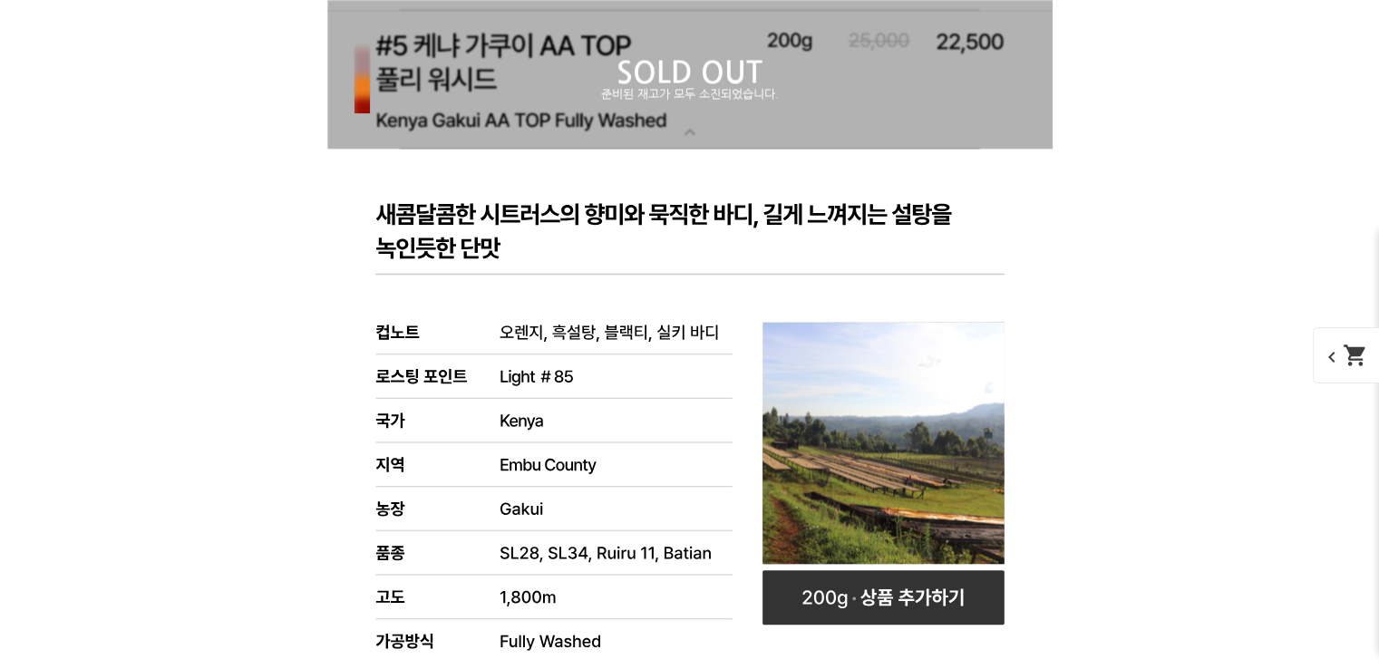
scroll to position [3153, 0]
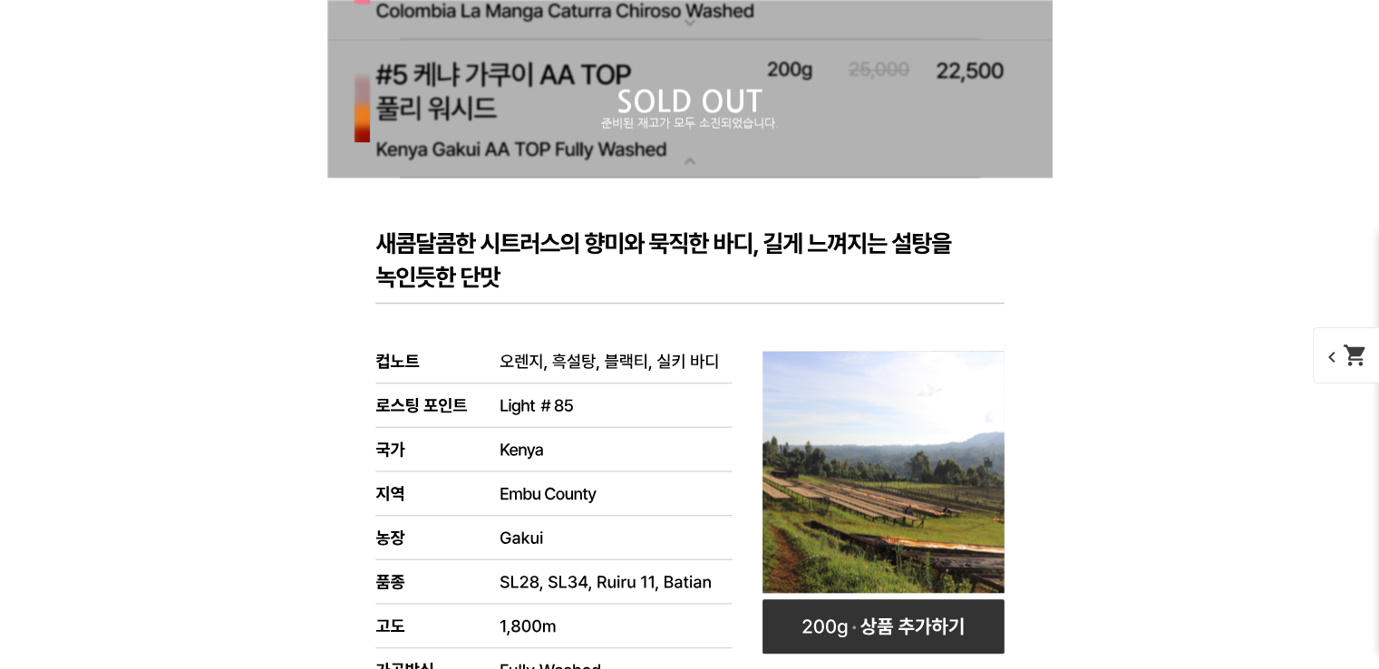
click at [744, 124] on p "준비된 재고가 모두 소진되었습니다." at bounding box center [690, 123] width 726 height 15
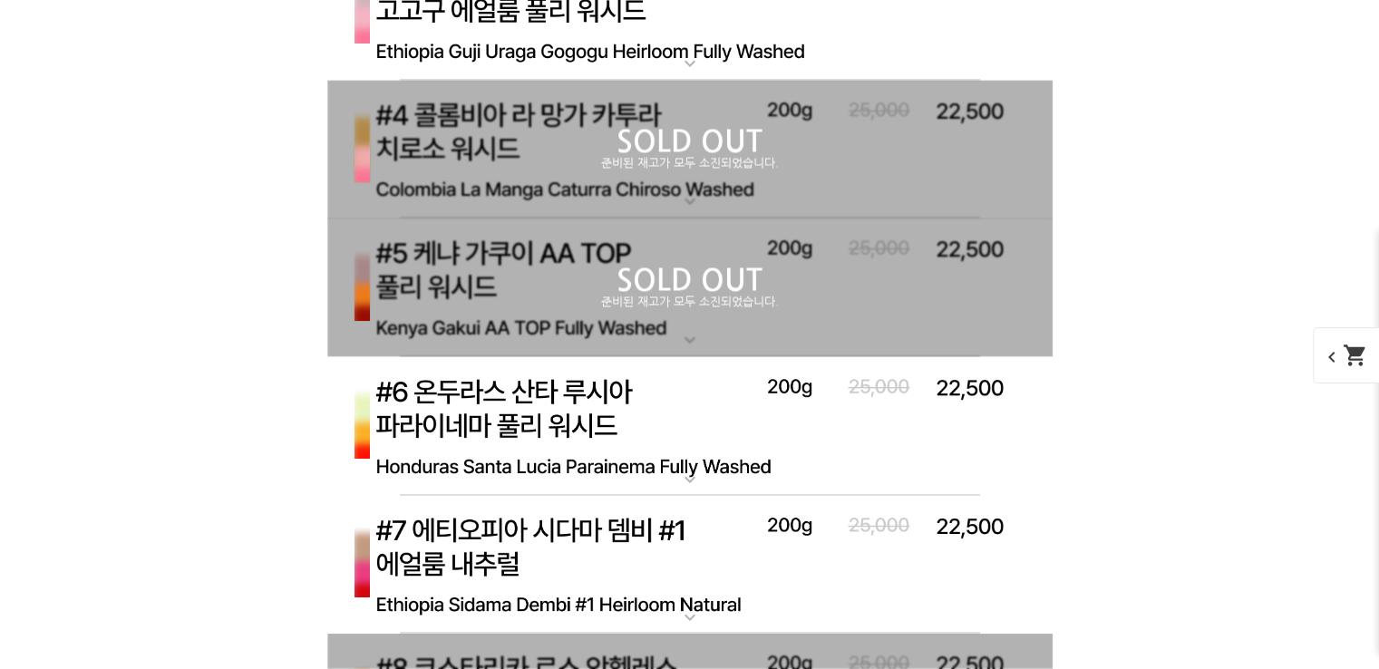
scroll to position [2972, 0]
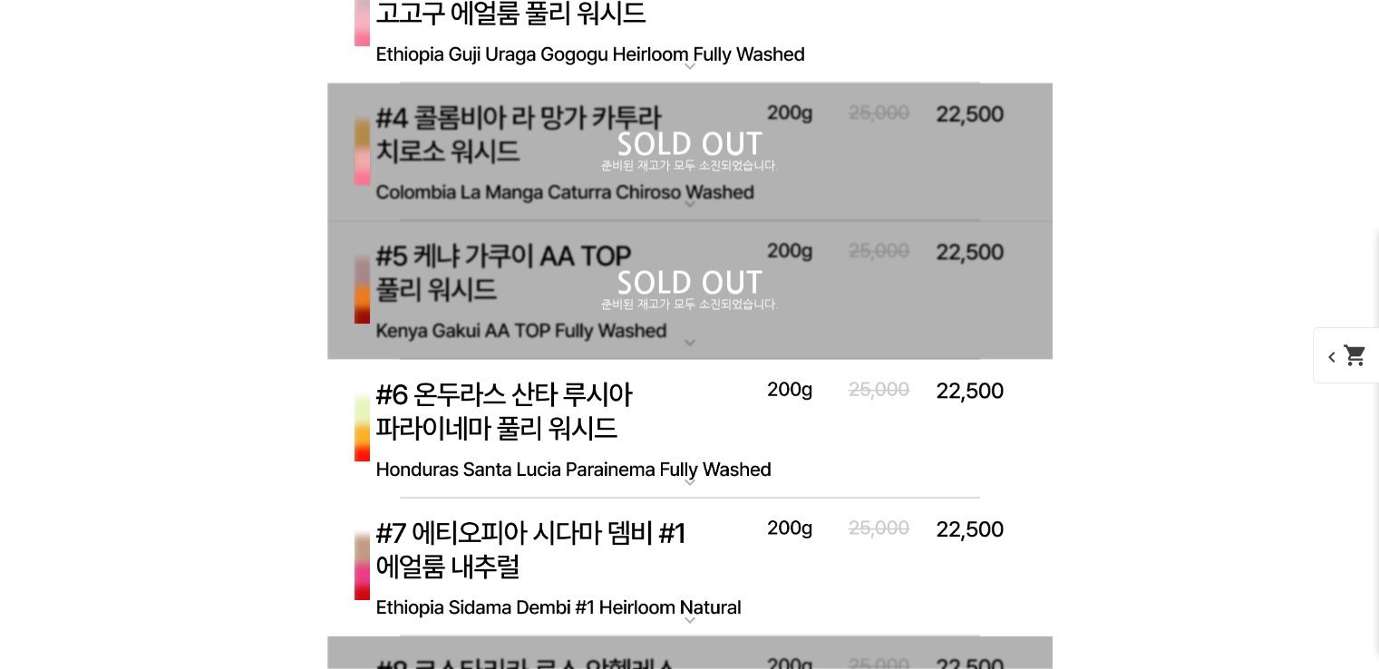
click at [738, 135] on p "SOLD OUT" at bounding box center [690, 144] width 726 height 29
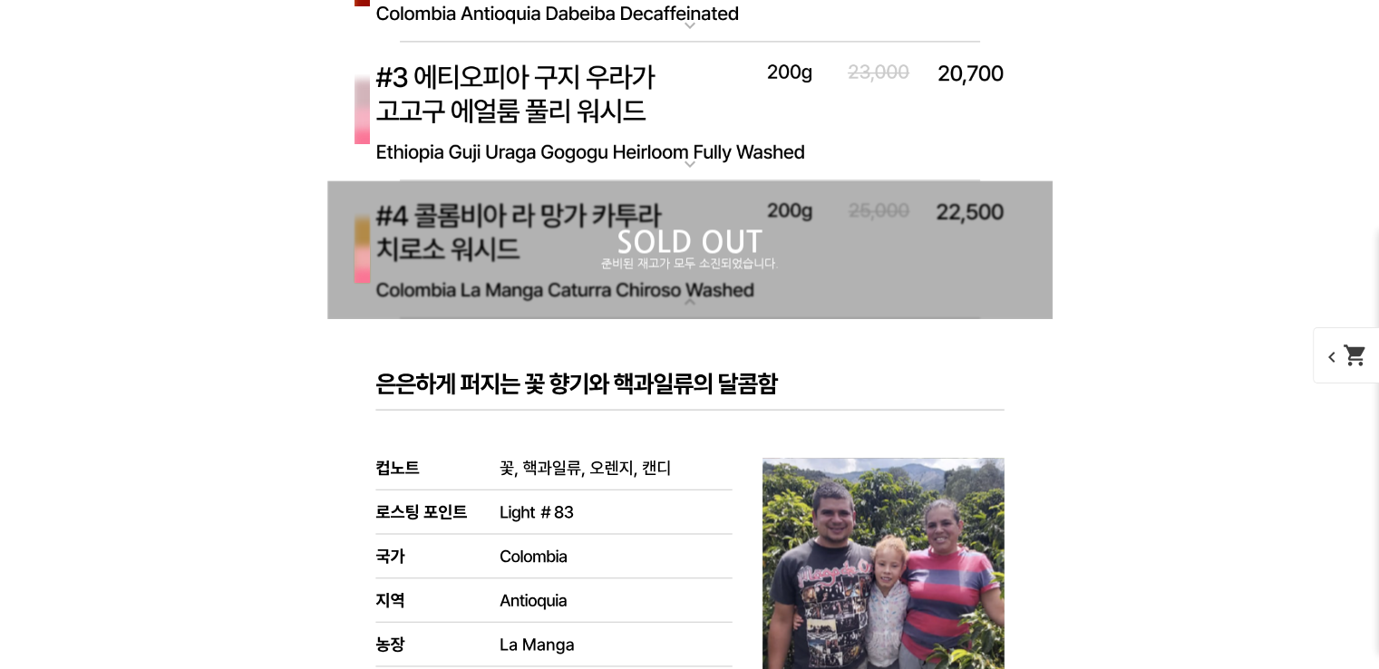
scroll to position [2863, 0]
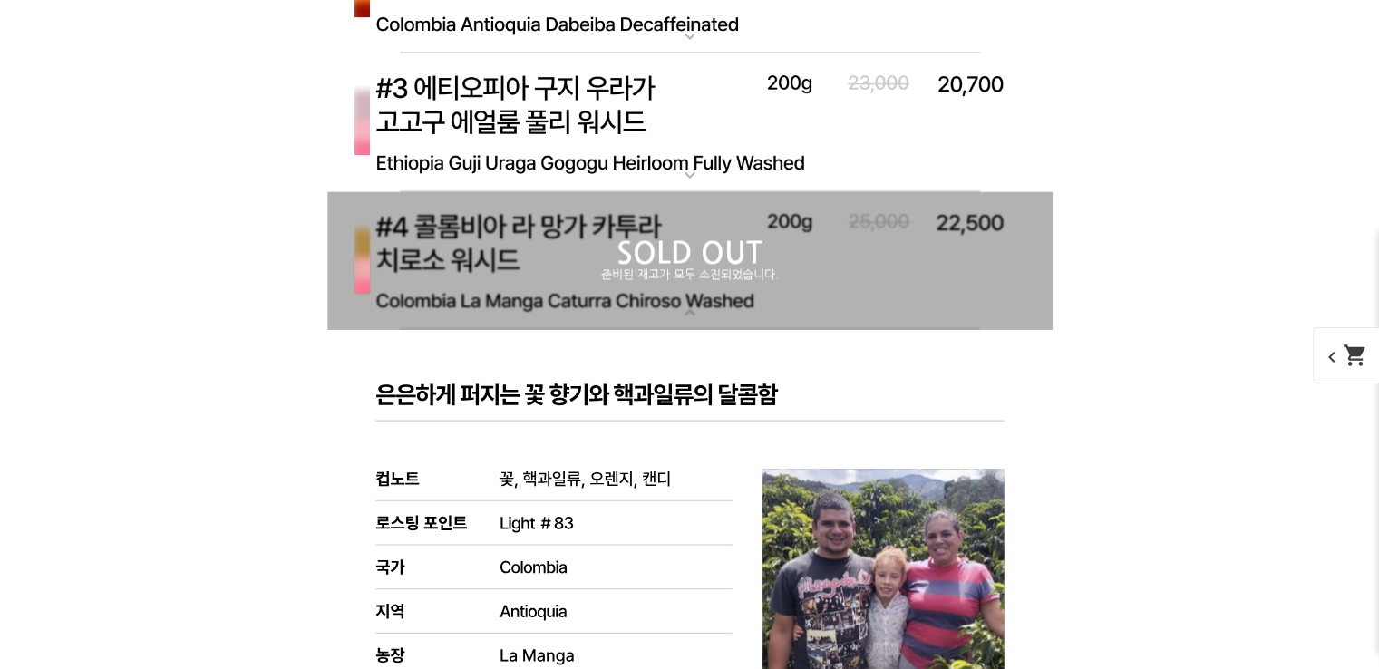
click at [685, 252] on p "SOLD OUT" at bounding box center [690, 253] width 726 height 29
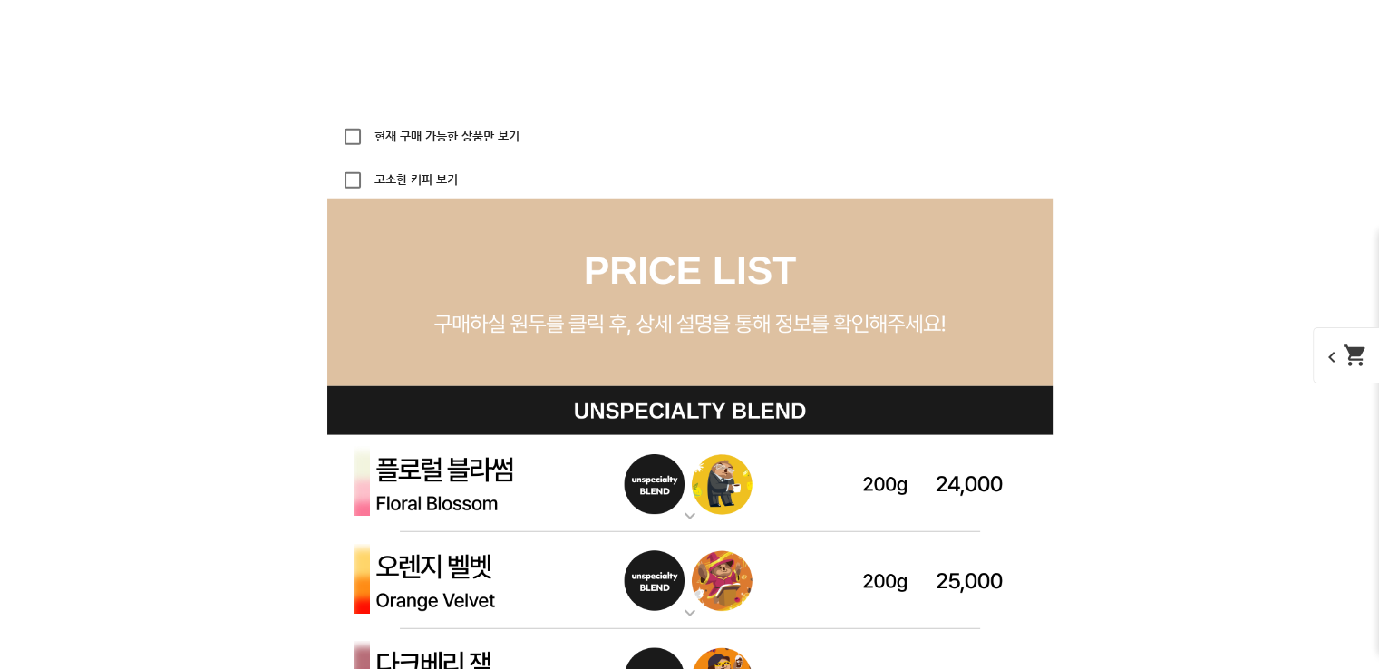
scroll to position [4884, 0]
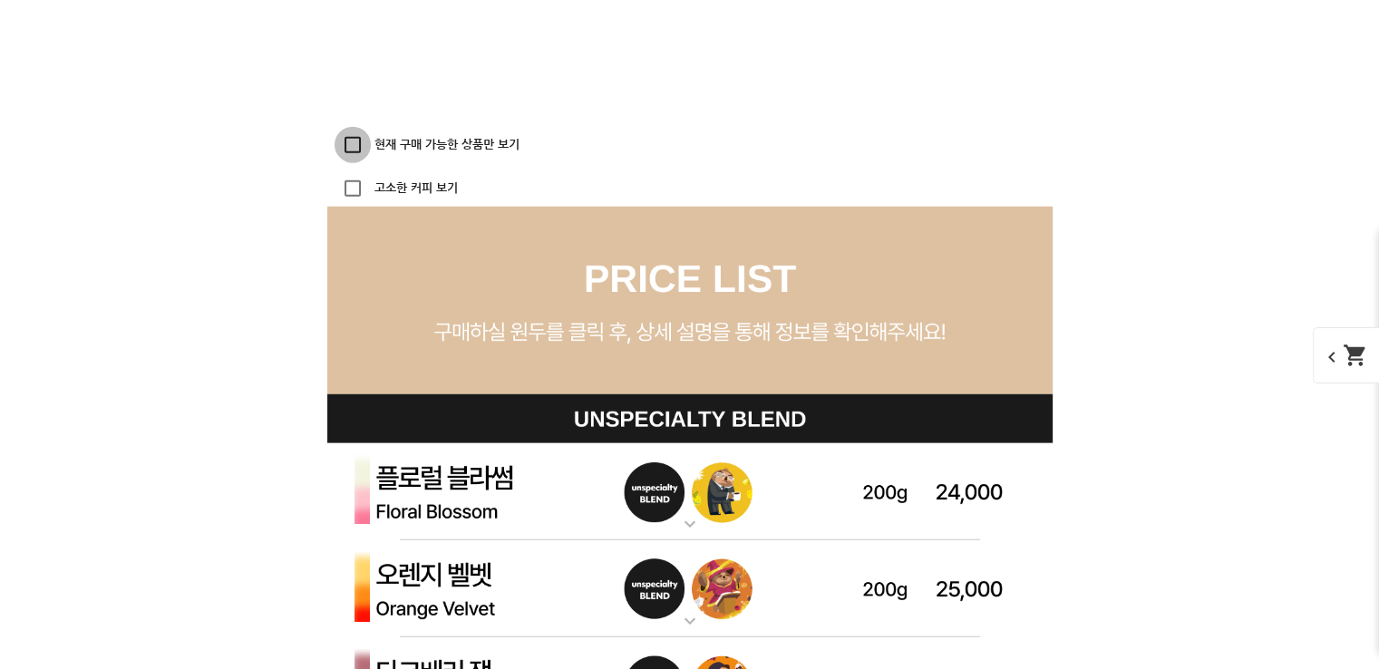
click at [357, 145] on input "현재 구매 가능한 상품만 보기" at bounding box center [353, 145] width 36 height 36
click at [356, 145] on input "현재 구매 가능한 상품만 보기" at bounding box center [353, 145] width 36 height 36
checkbox input "false"
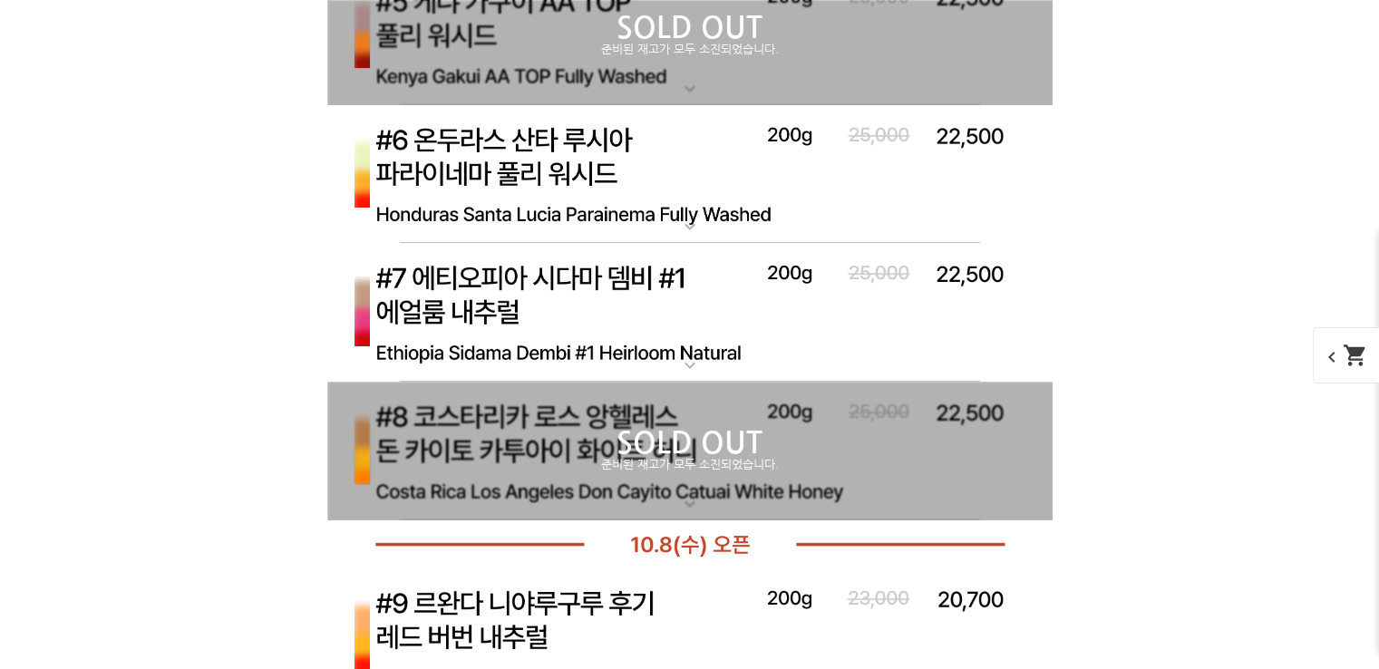
scroll to position [6189, 0]
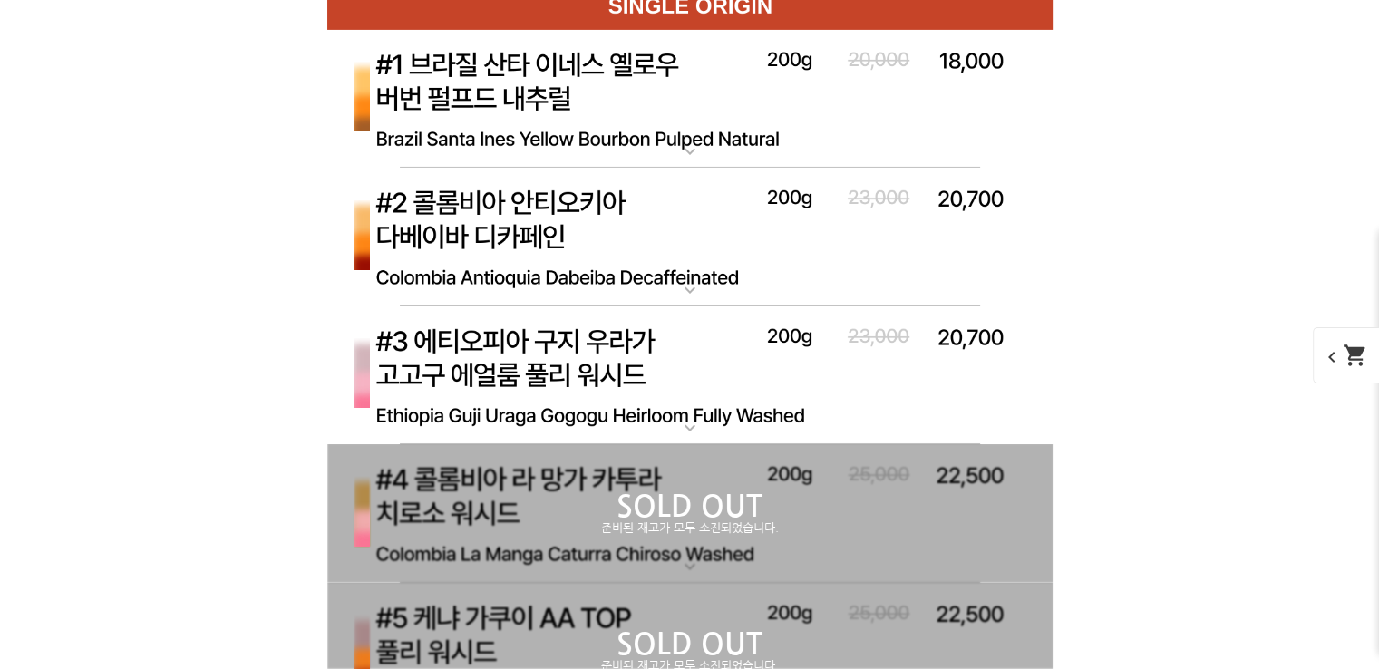
click at [568, 106] on img at bounding box center [690, 100] width 726 height 140
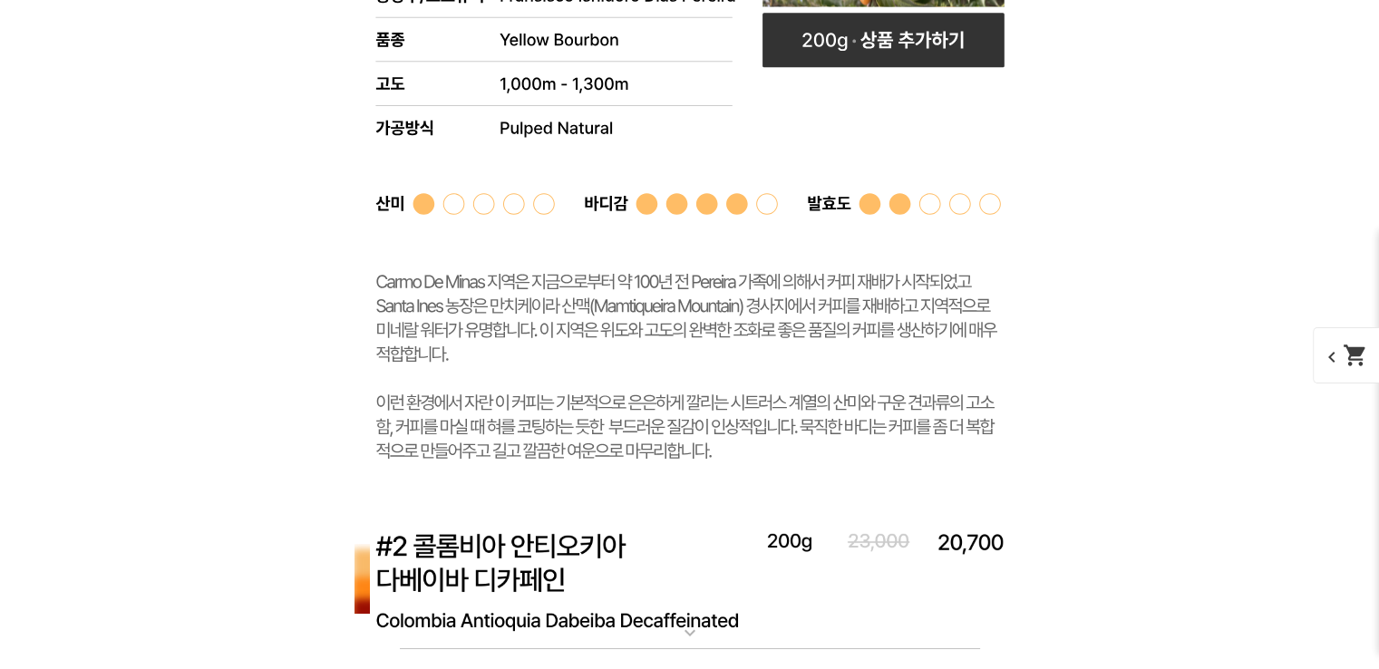
scroll to position [6734, 0]
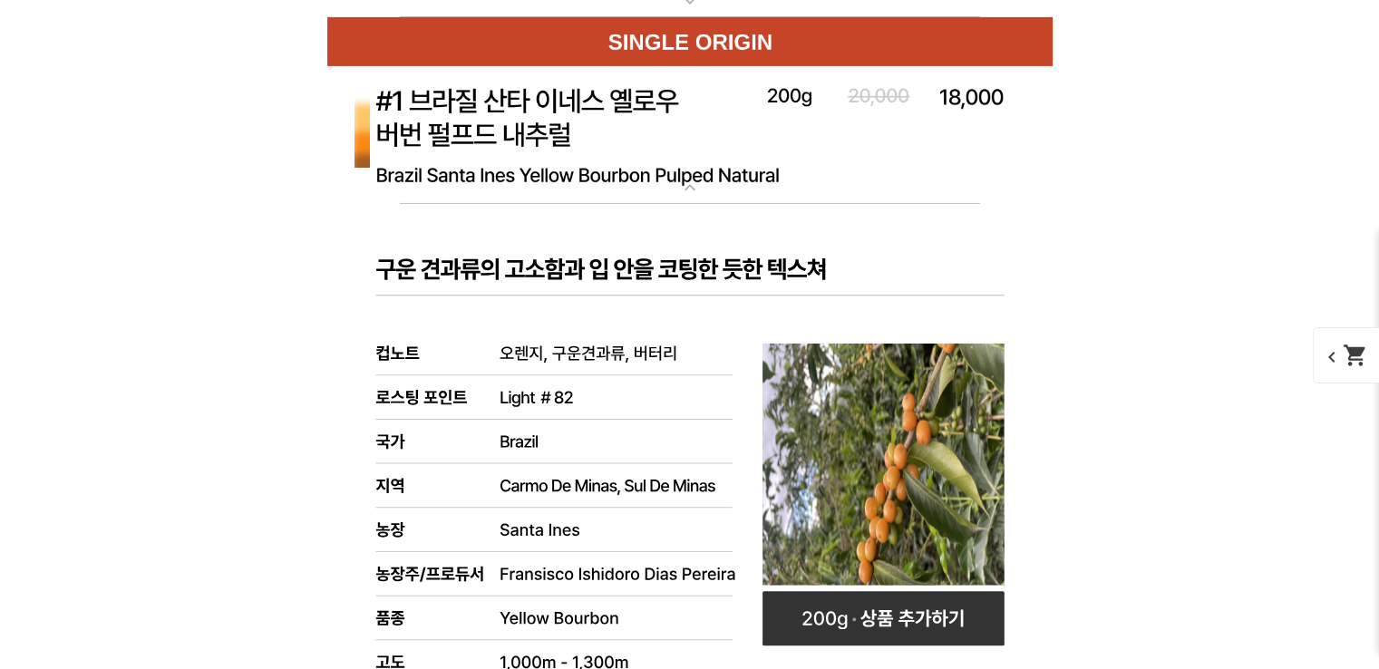
click at [568, 106] on img at bounding box center [690, 136] width 726 height 140
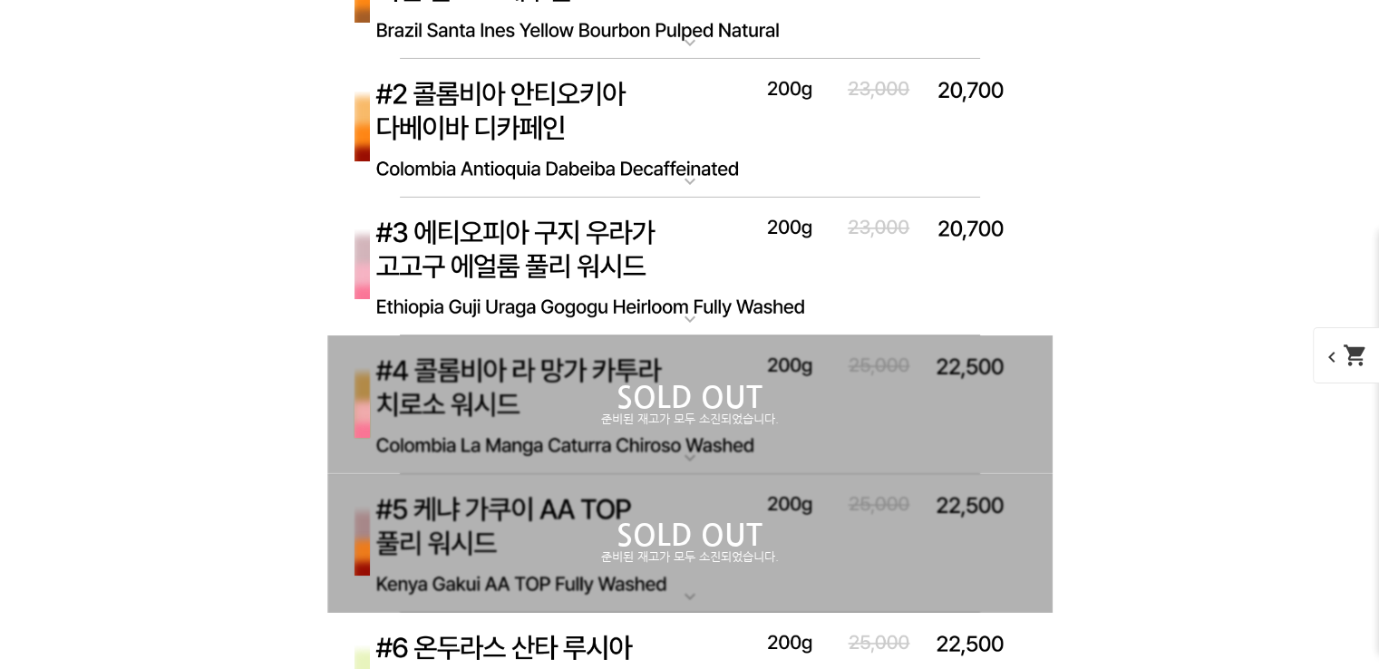
scroll to position [6335, 0]
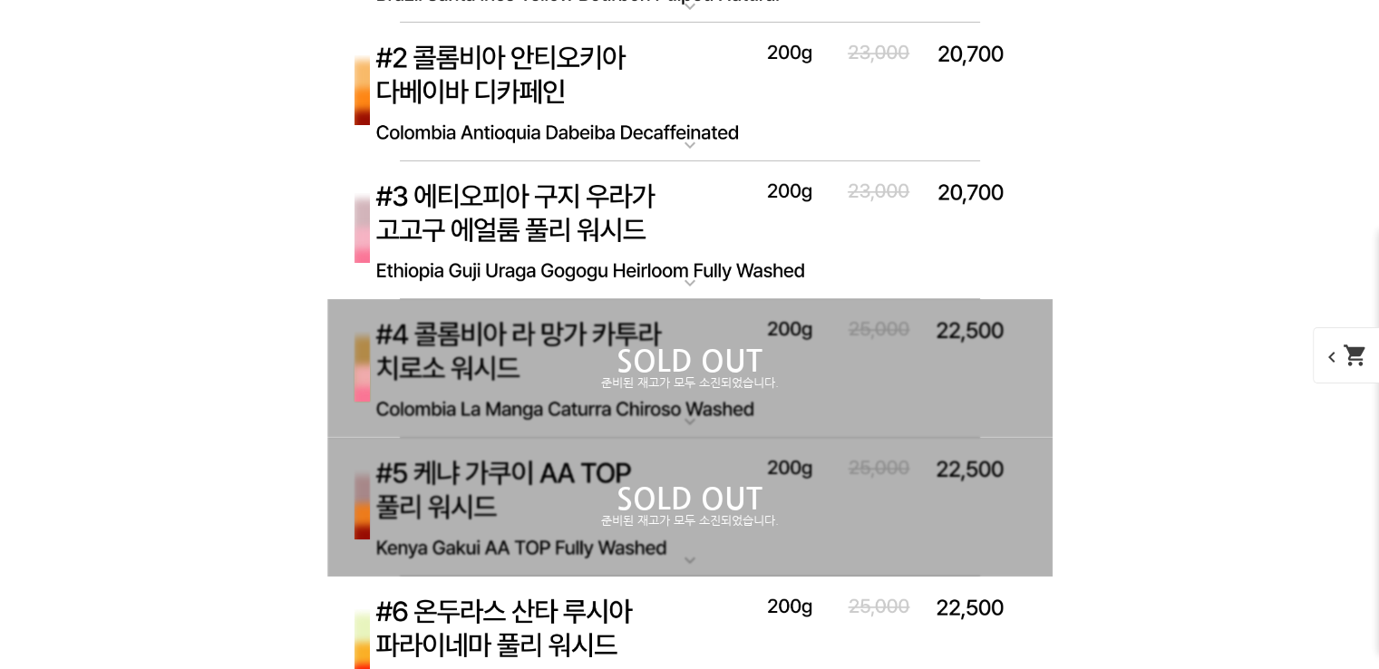
click at [580, 239] on img at bounding box center [690, 231] width 726 height 140
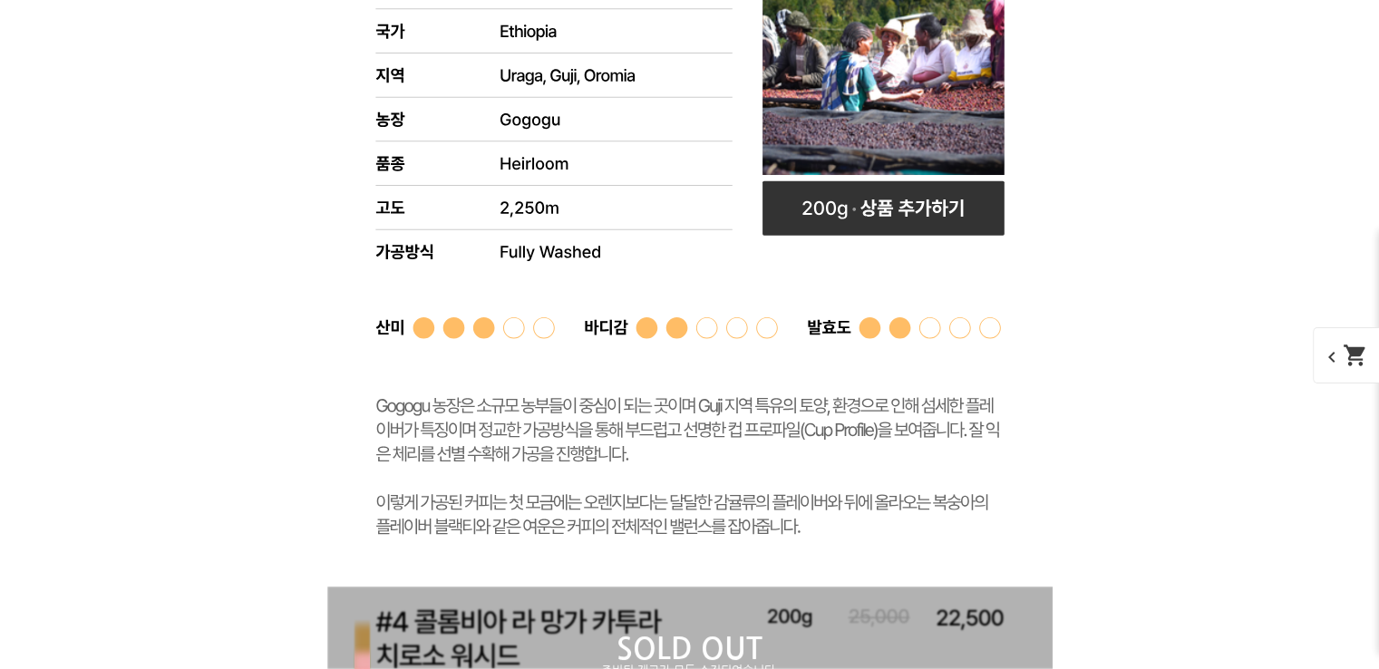
scroll to position [6879, 0]
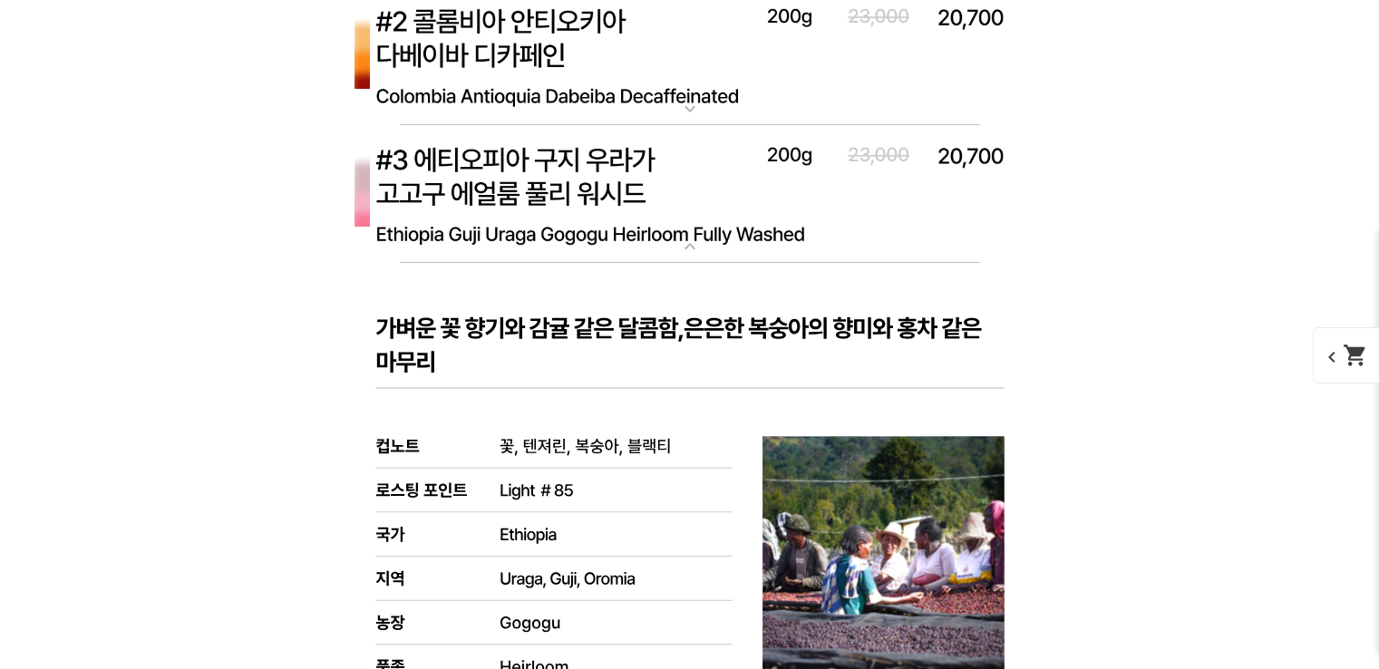
click at [580, 239] on img at bounding box center [690, 195] width 726 height 140
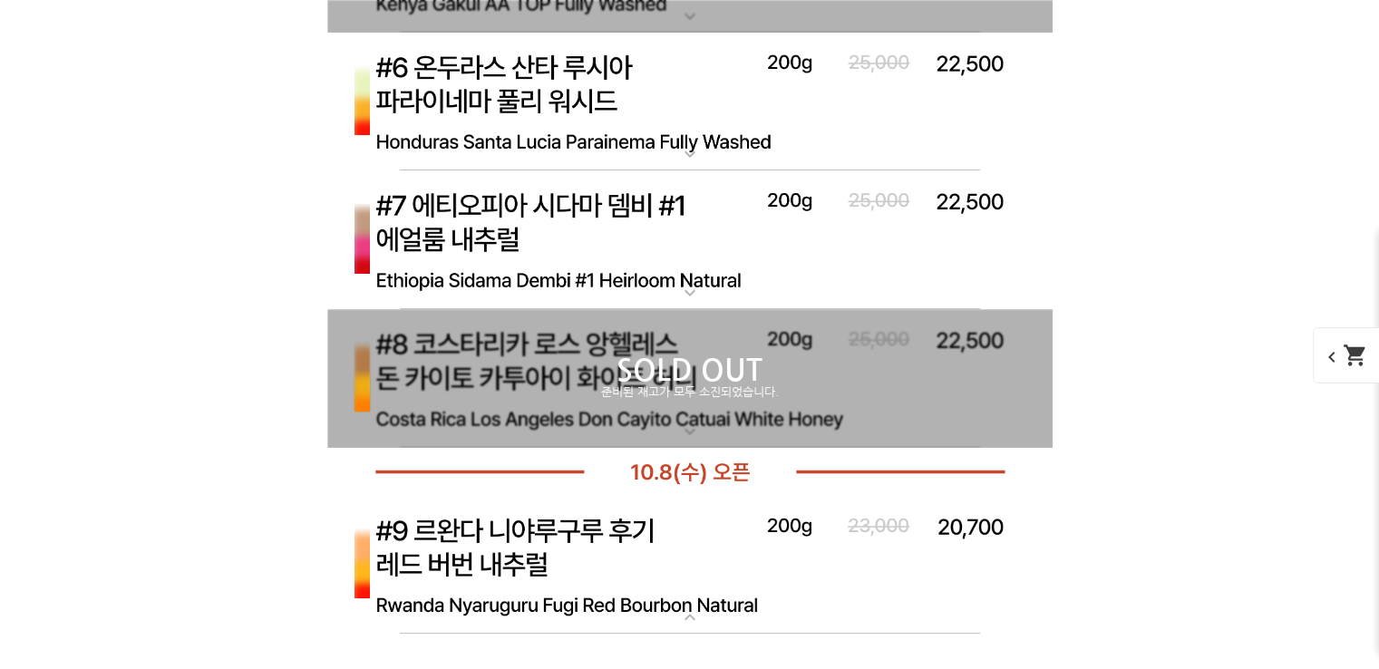
click at [580, 239] on img at bounding box center [690, 240] width 726 height 140
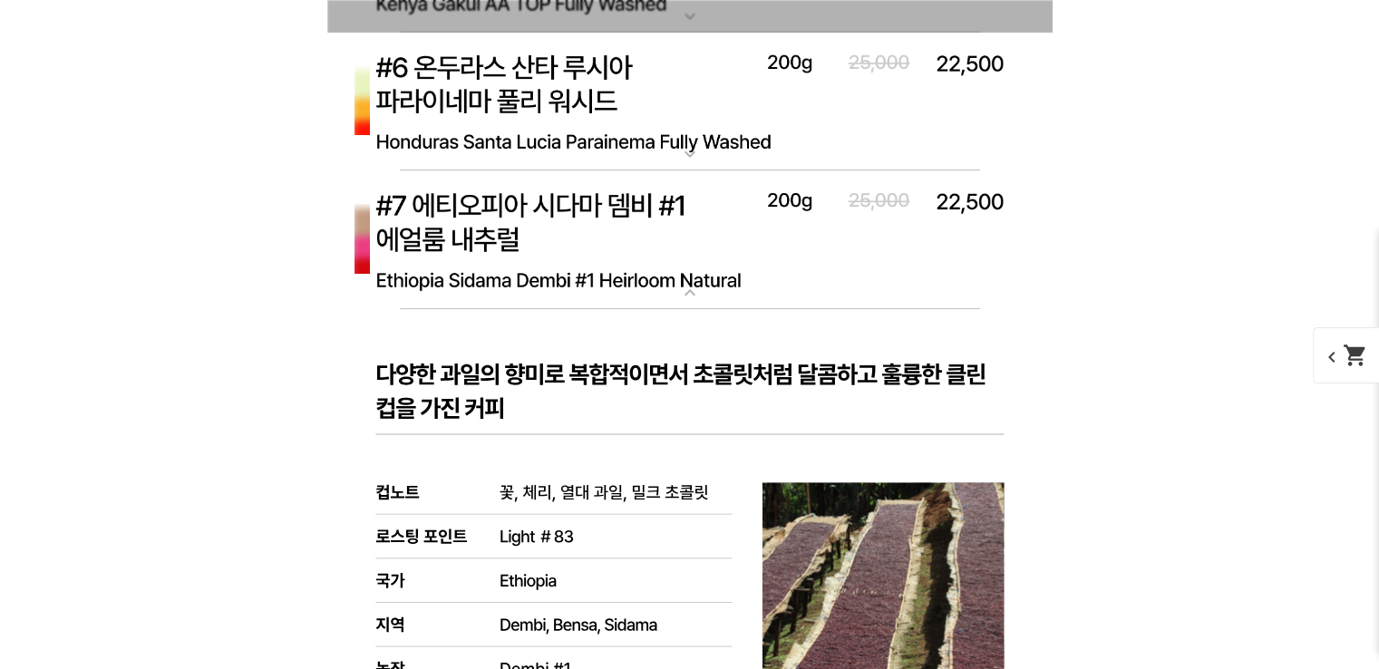
click at [580, 239] on img at bounding box center [690, 240] width 726 height 140
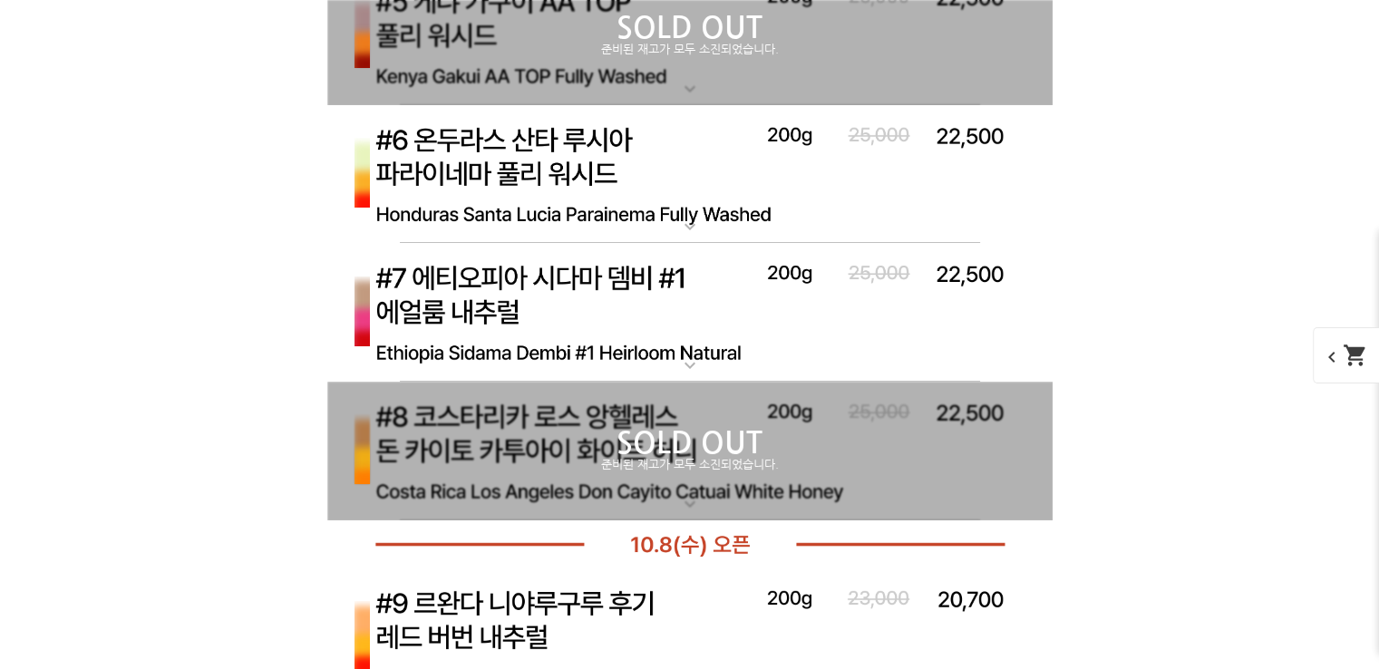
scroll to position [6770, 0]
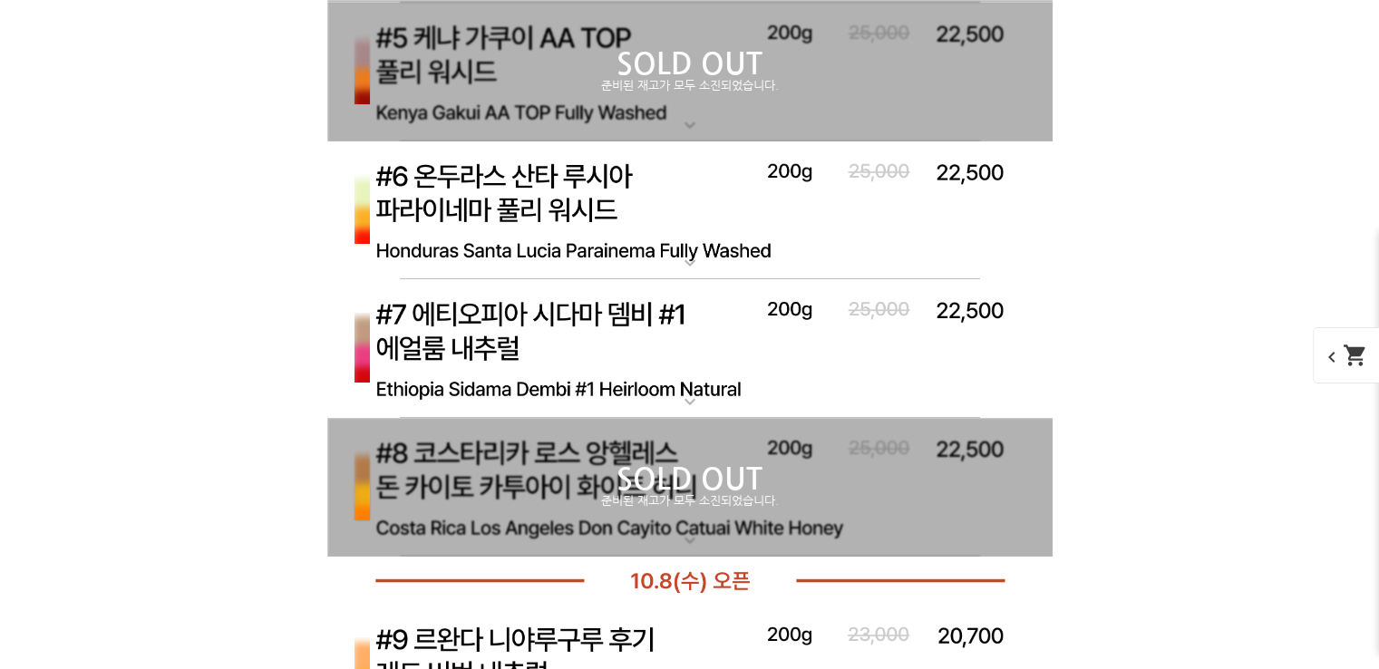
click at [580, 239] on img at bounding box center [690, 211] width 726 height 140
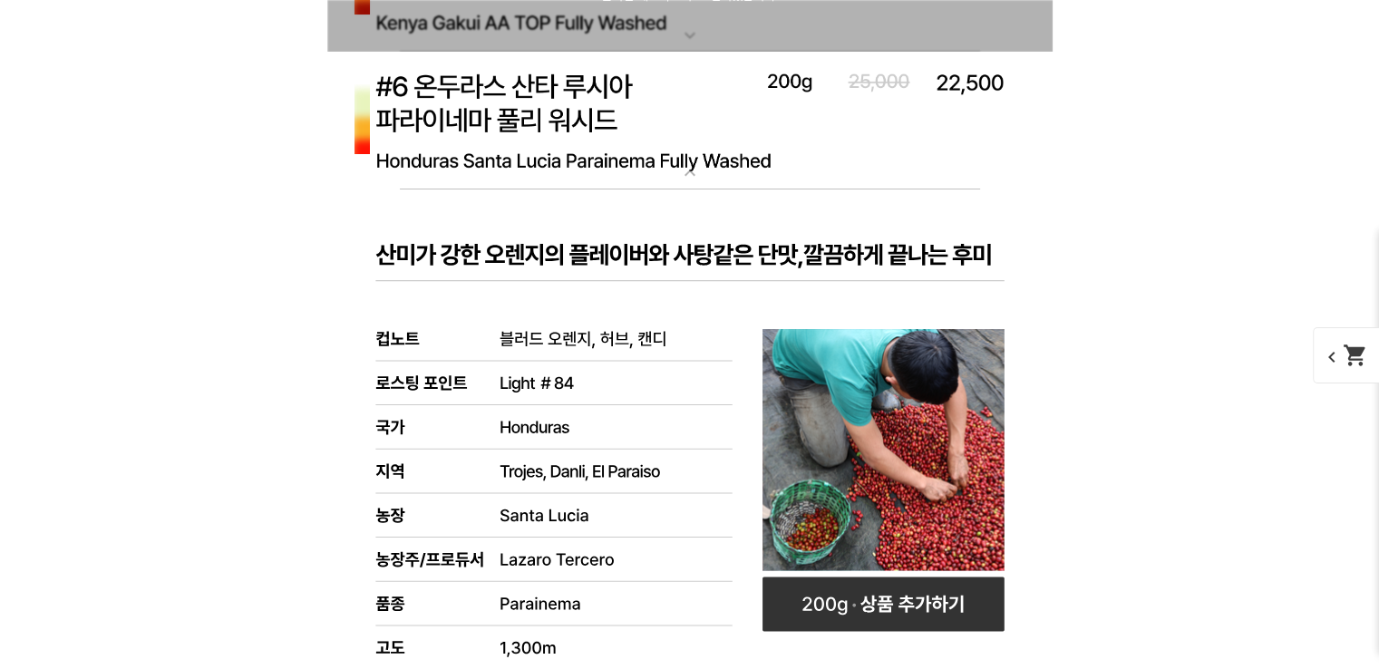
scroll to position [6842, 0]
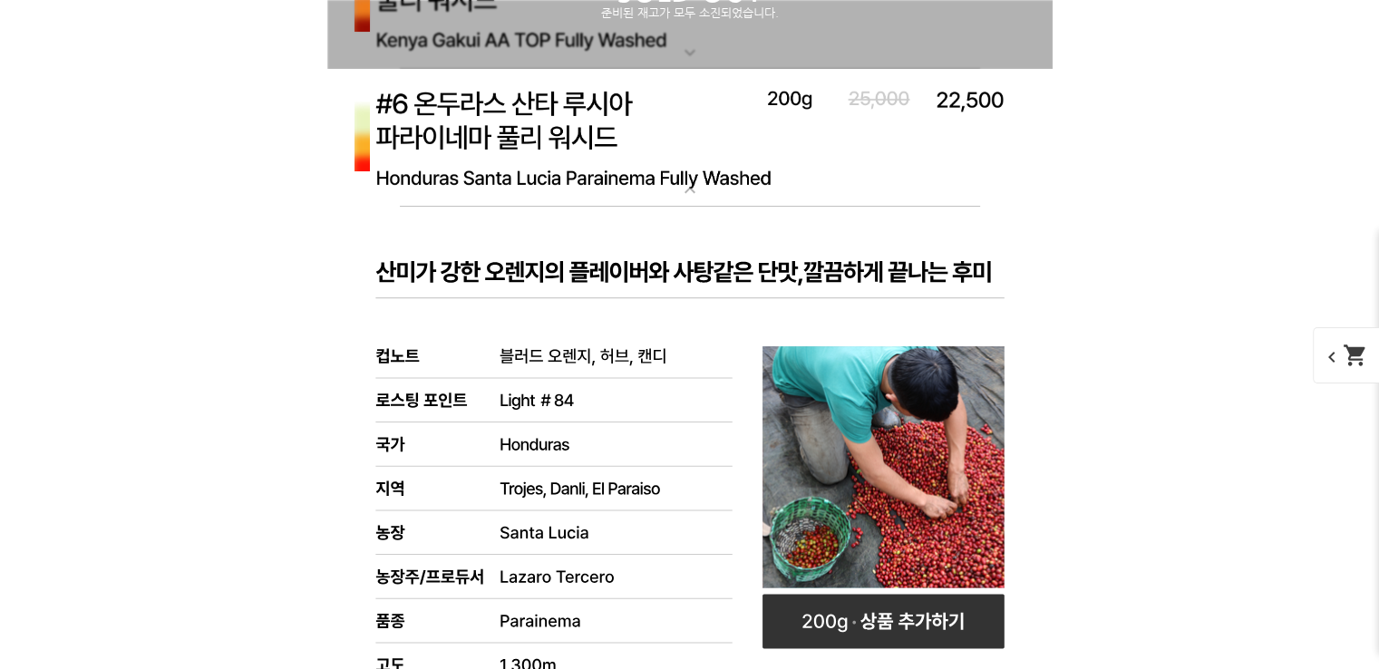
click at [519, 138] on img at bounding box center [690, 139] width 726 height 140
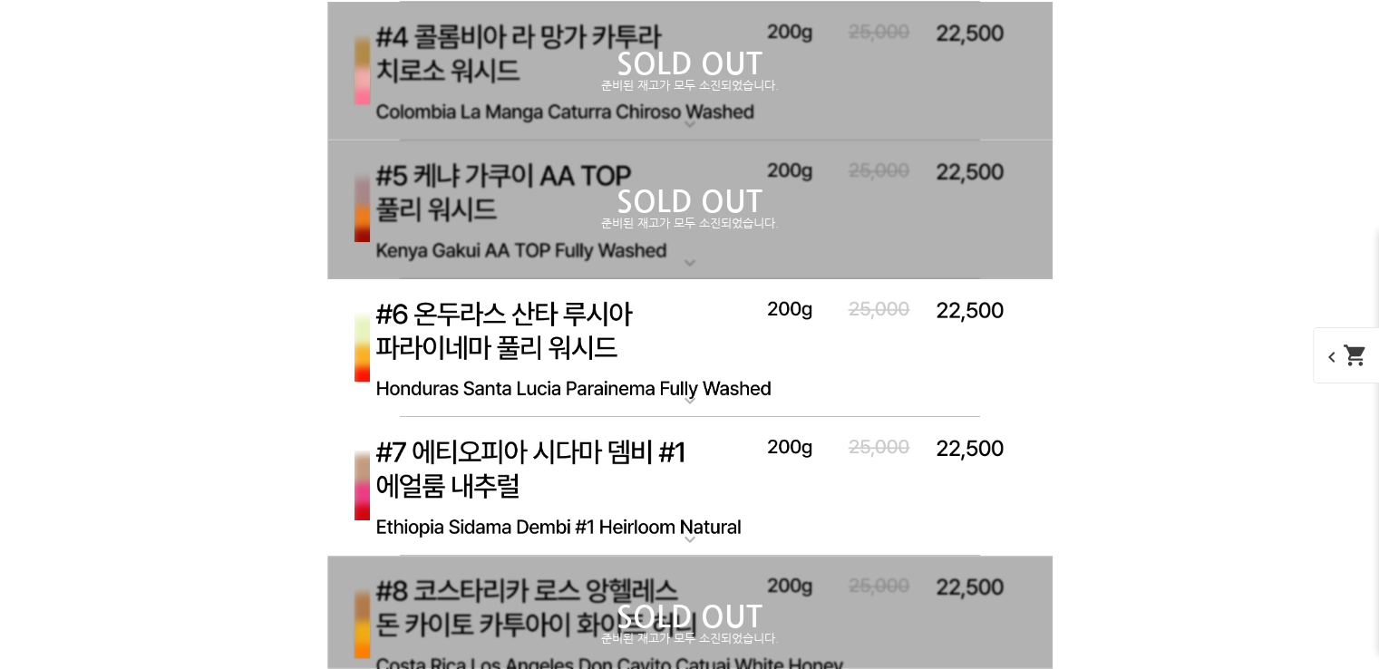
scroll to position [6661, 0]
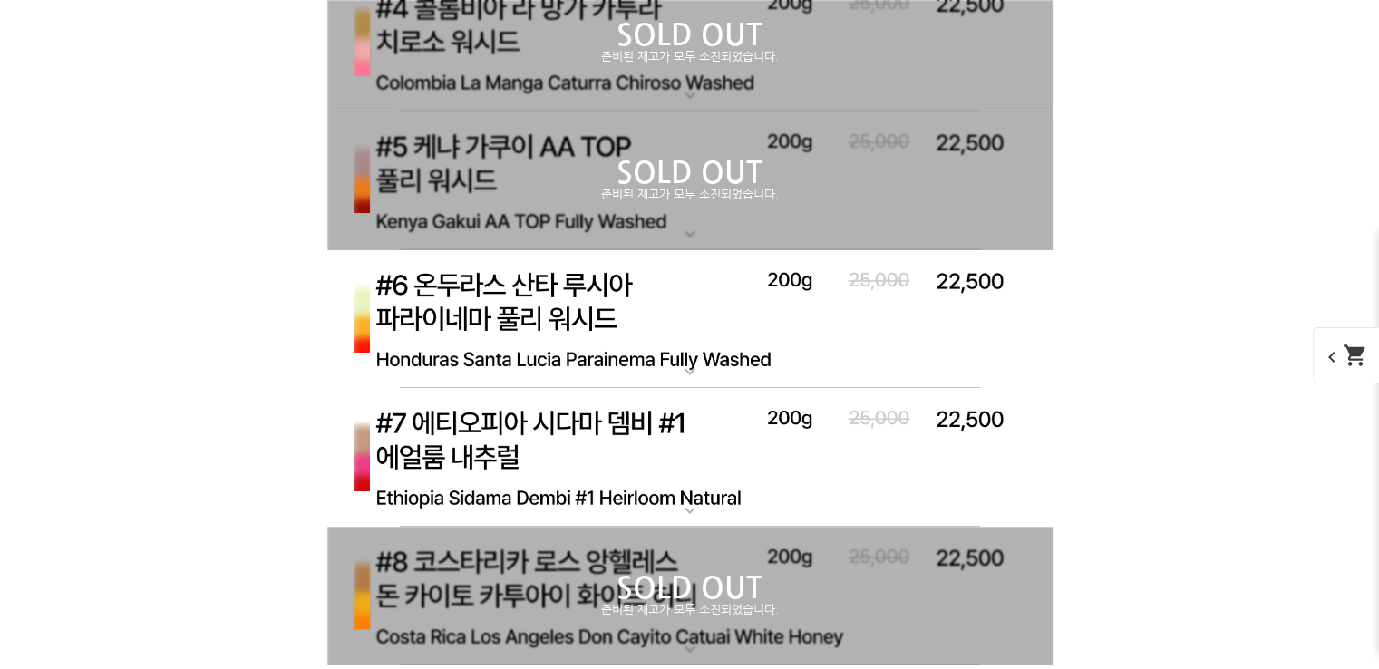
click at [519, 138] on div "SOLD OUT 준비된 재고가 모두 소진되었습니다." at bounding box center [690, 181] width 726 height 139
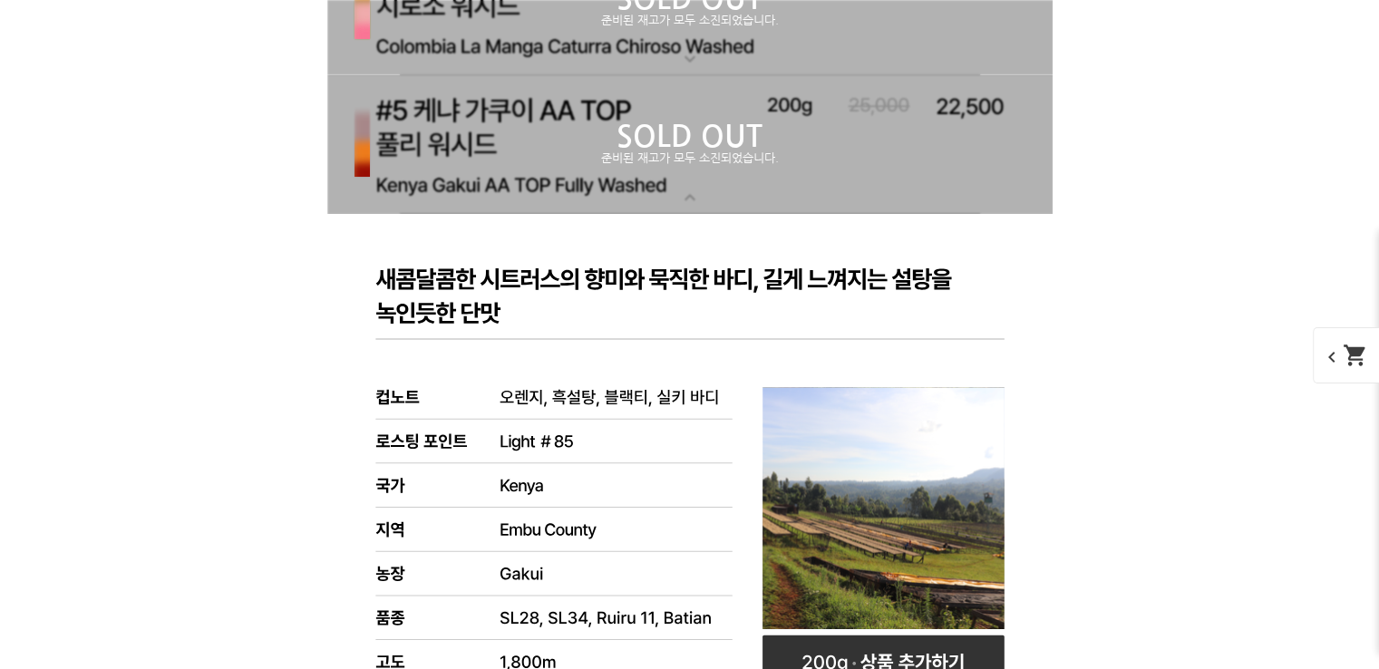
click at [519, 138] on p "SOLD OUT" at bounding box center [690, 136] width 726 height 29
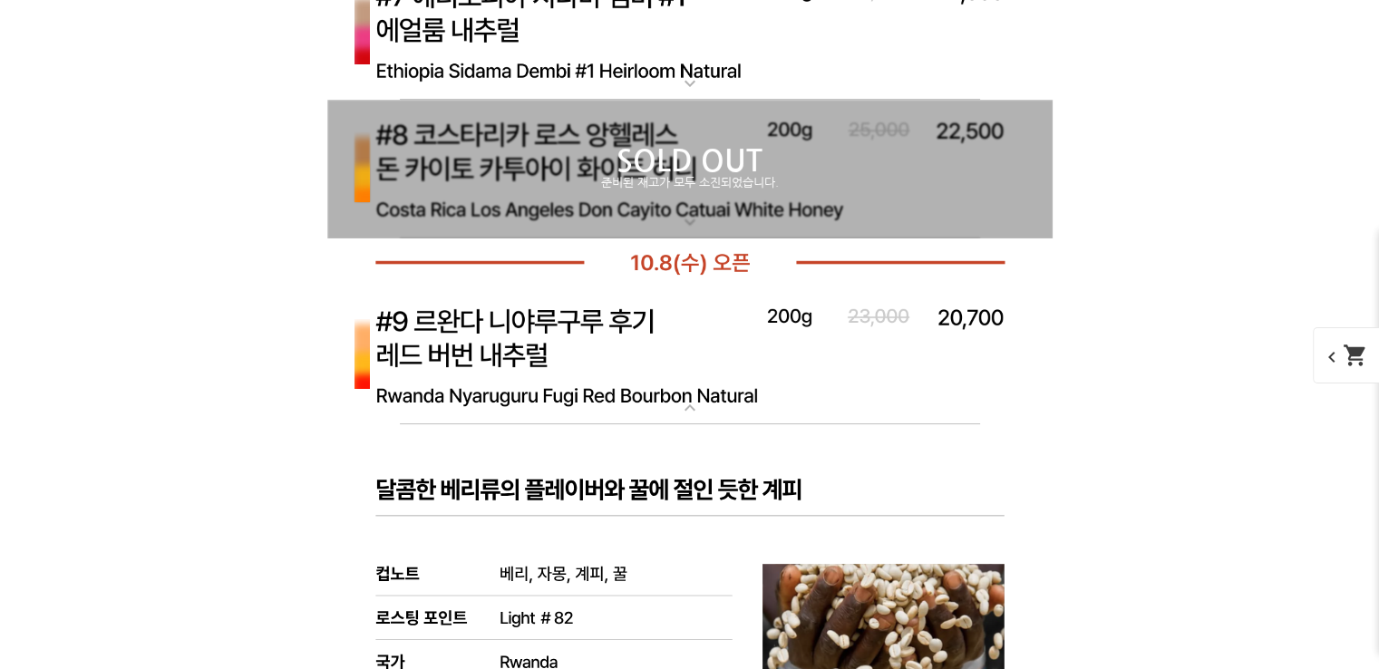
scroll to position [7096, 0]
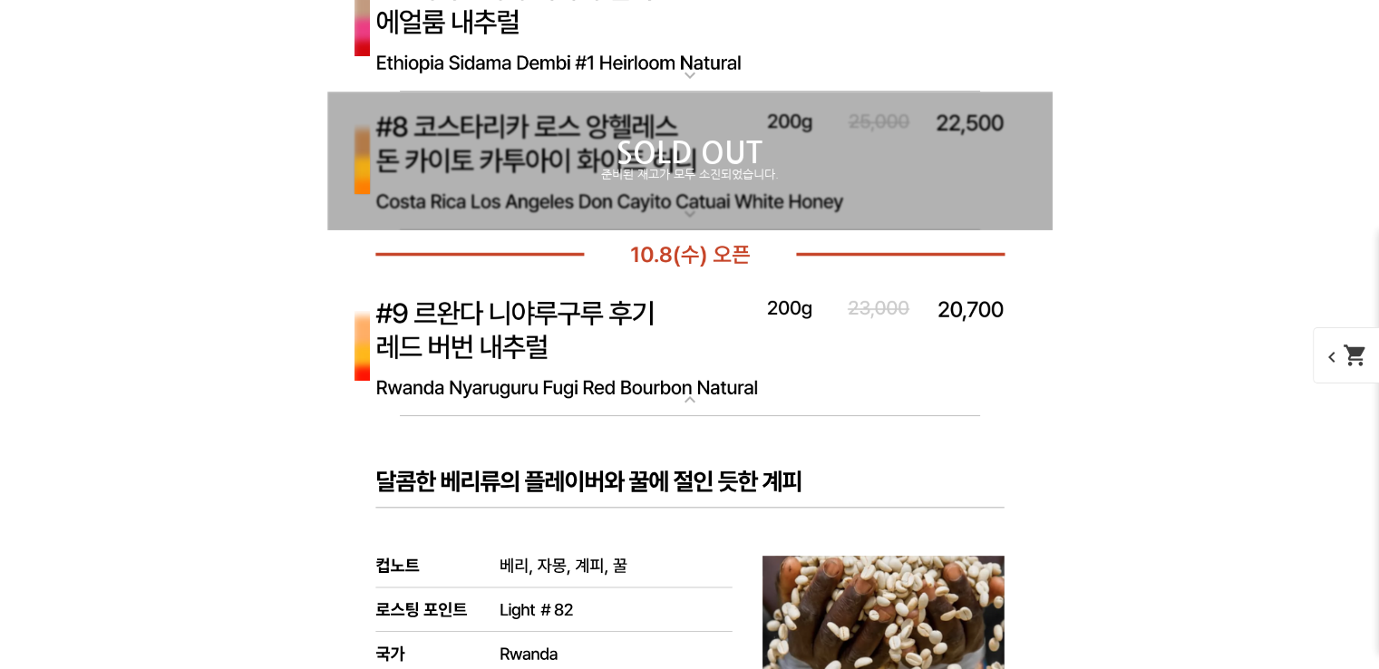
click at [519, 139] on p "SOLD OUT" at bounding box center [690, 153] width 726 height 29
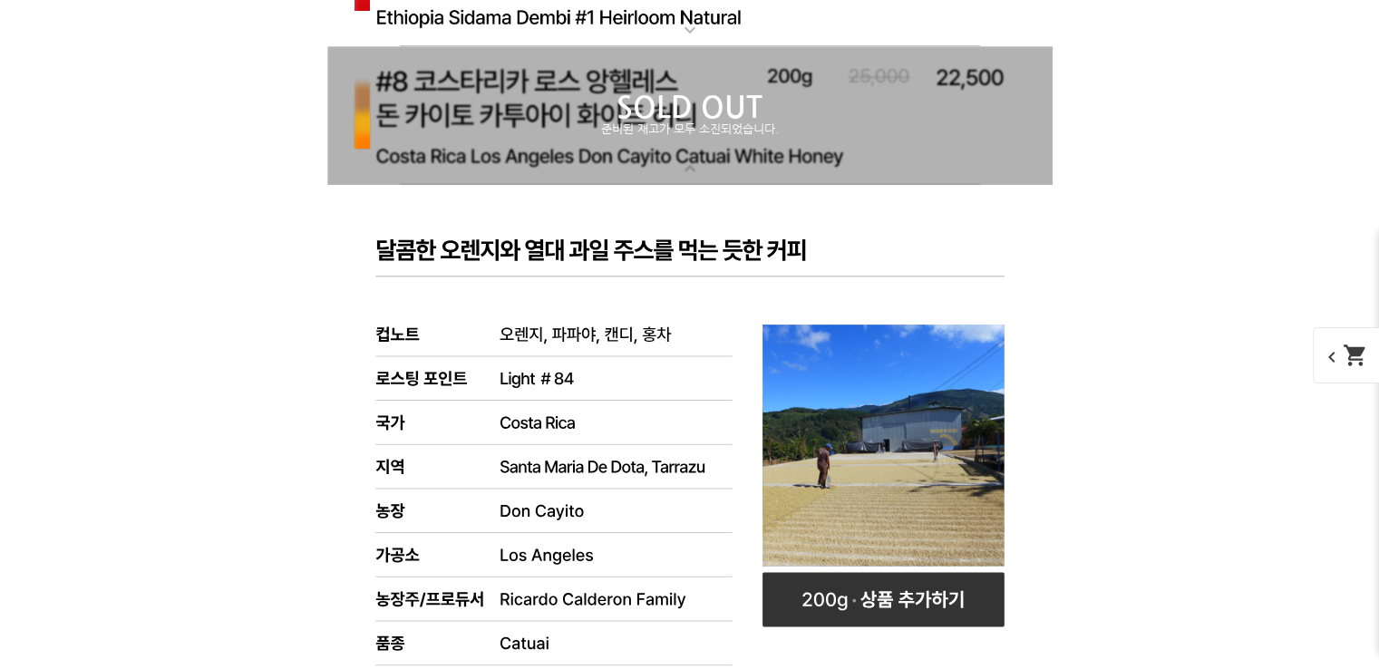
scroll to position [7169, 0]
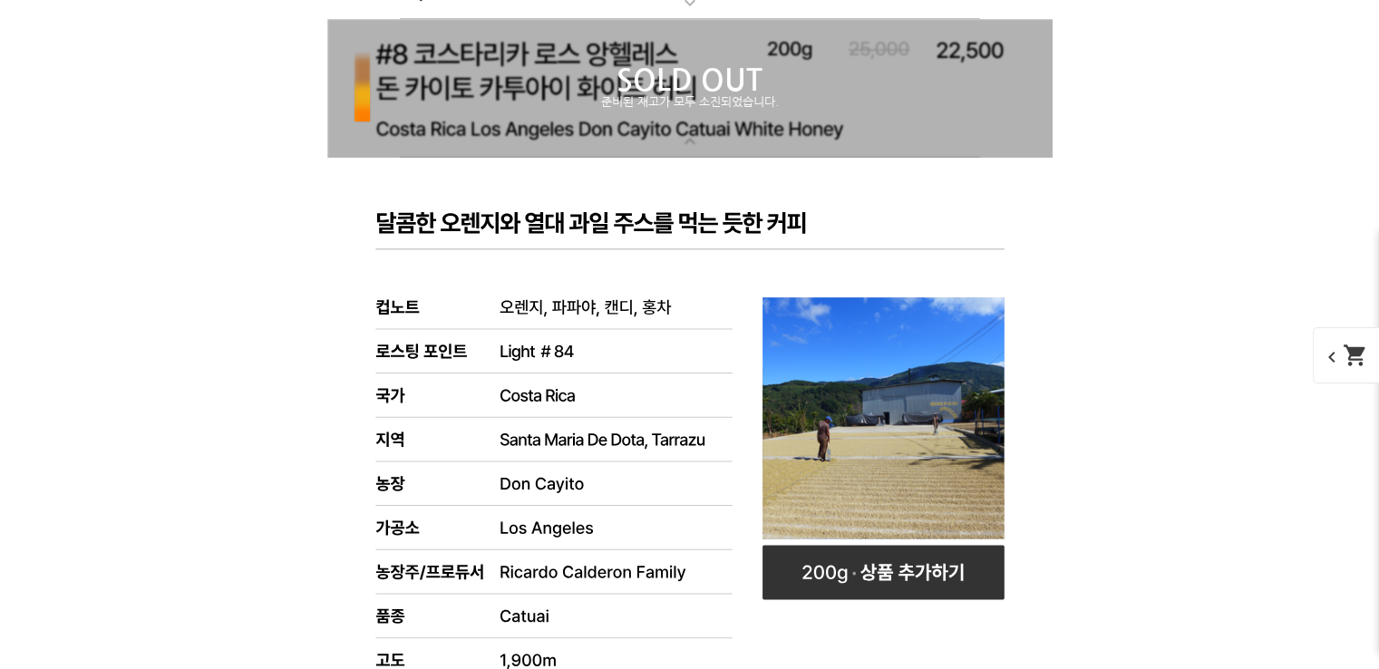
click at [557, 95] on p "SOLD OUT" at bounding box center [690, 80] width 726 height 29
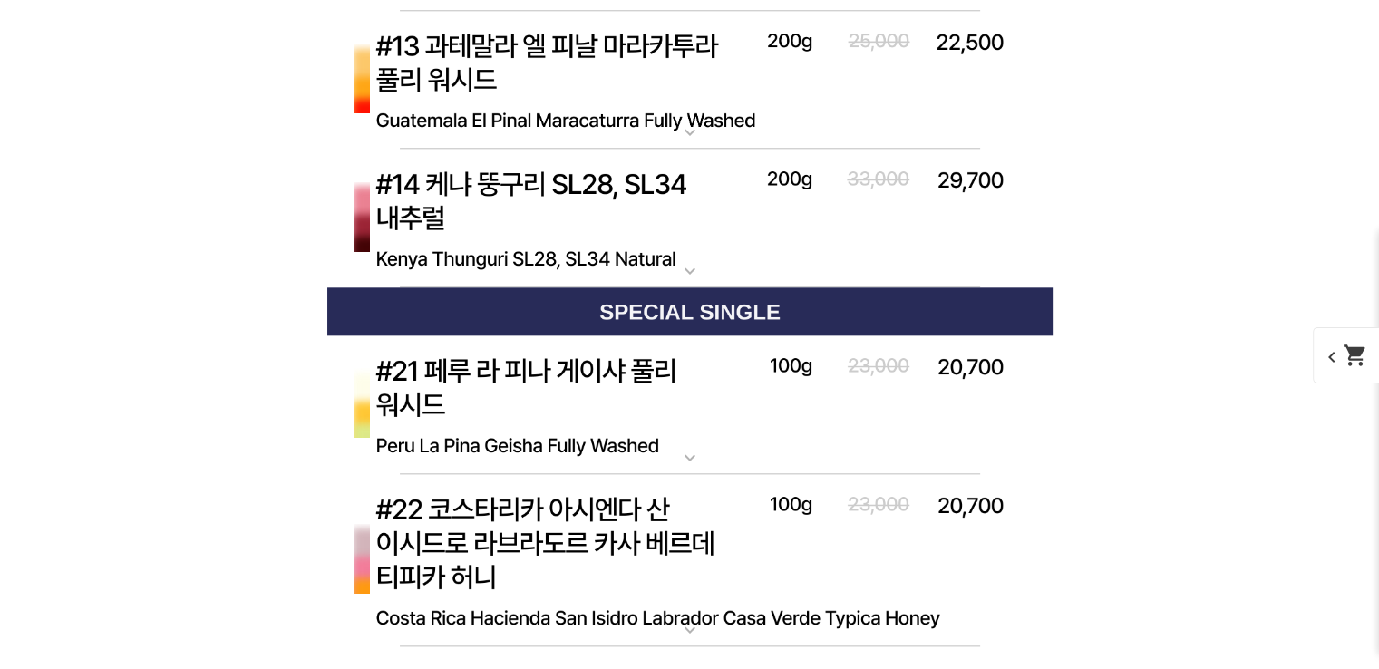
scroll to position [8801, 0]
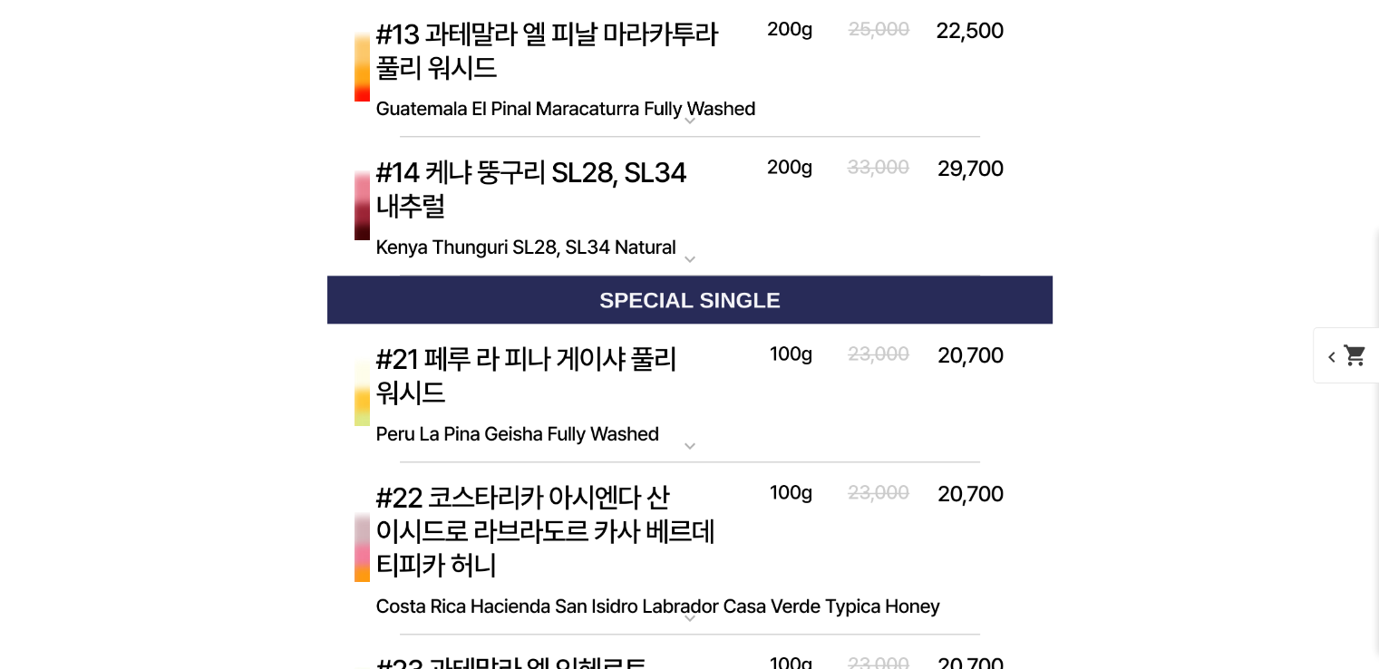
click at [511, 204] on img at bounding box center [690, 207] width 726 height 140
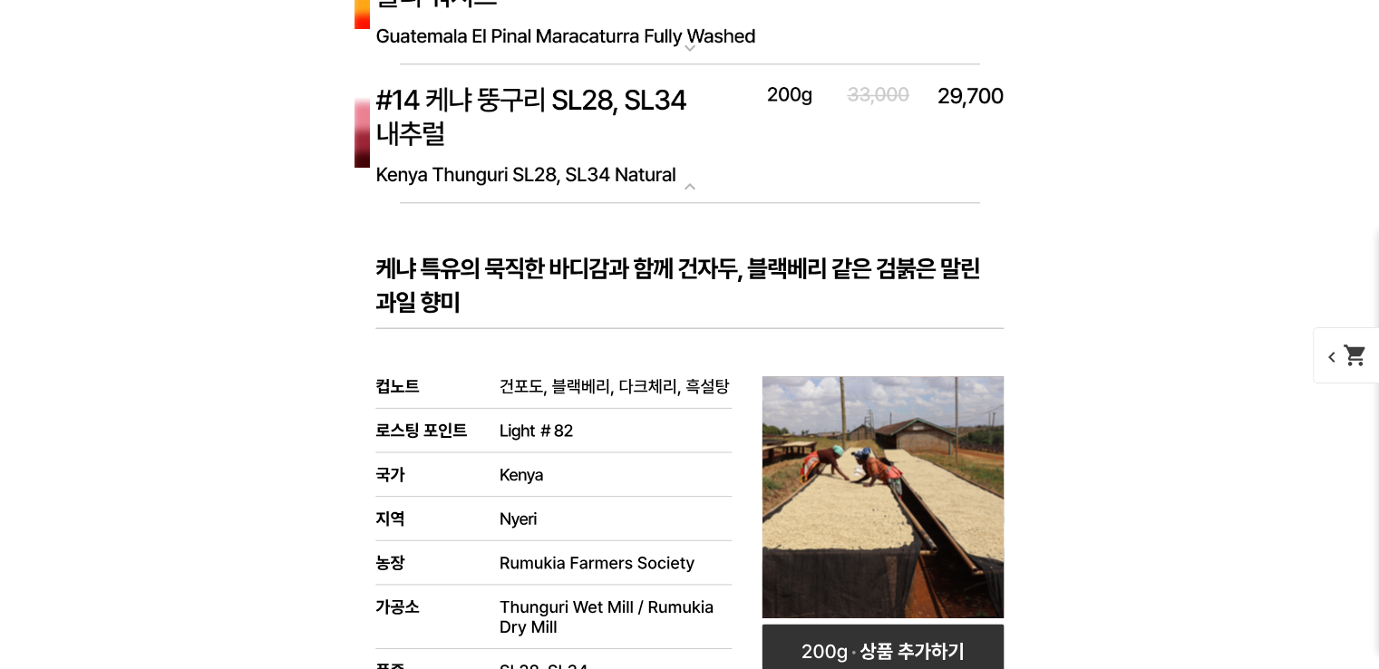
scroll to position [8838, 0]
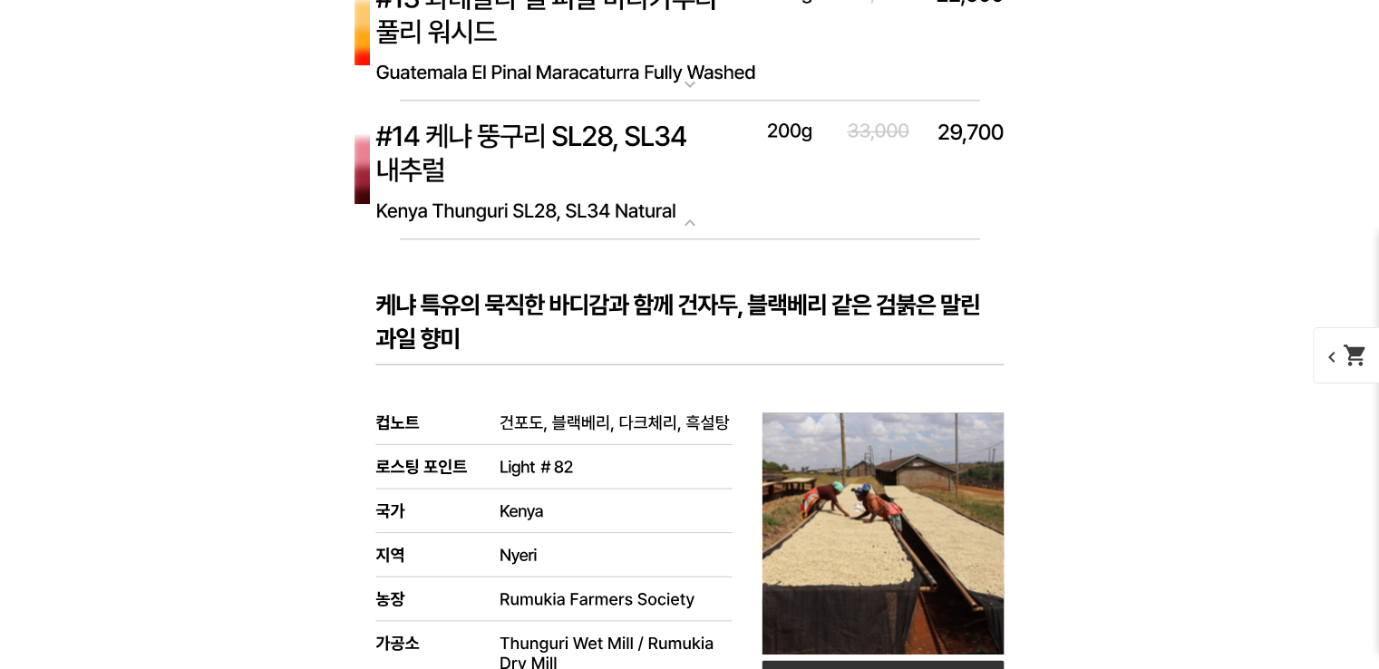
click at [511, 204] on img at bounding box center [690, 171] width 726 height 140
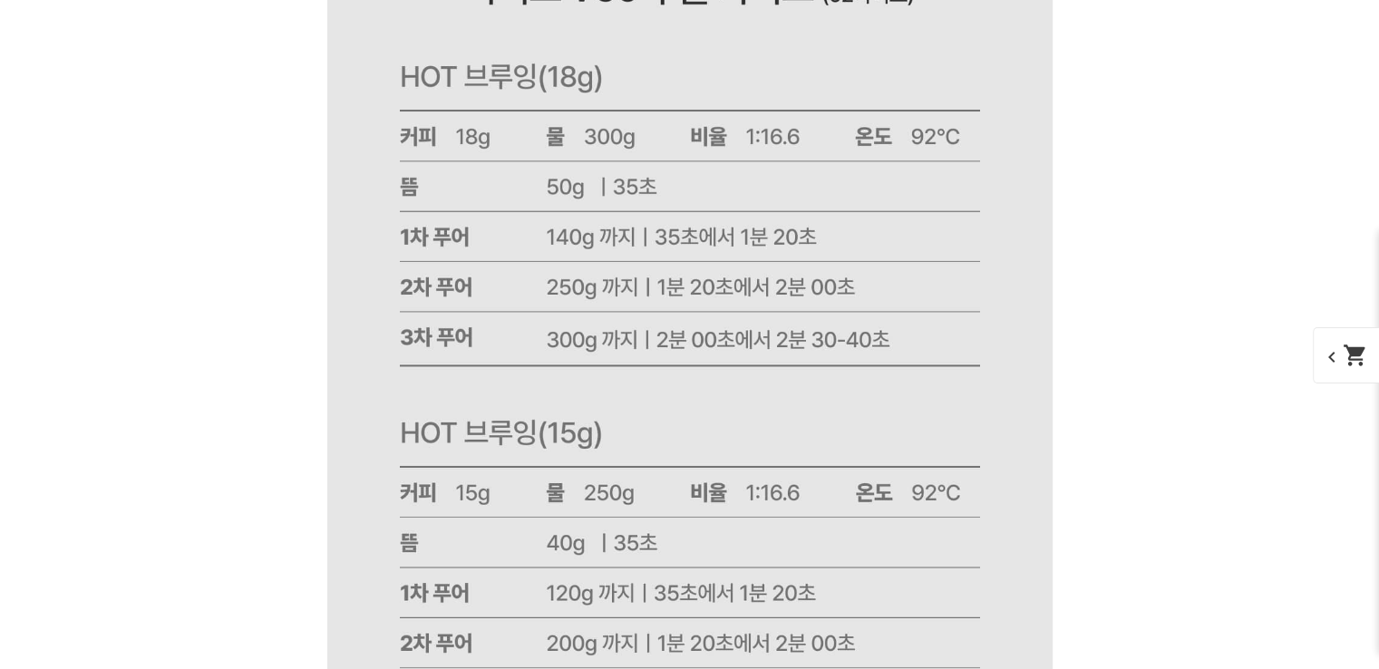
scroll to position [23373, 0]
